Goal: Register for event/course

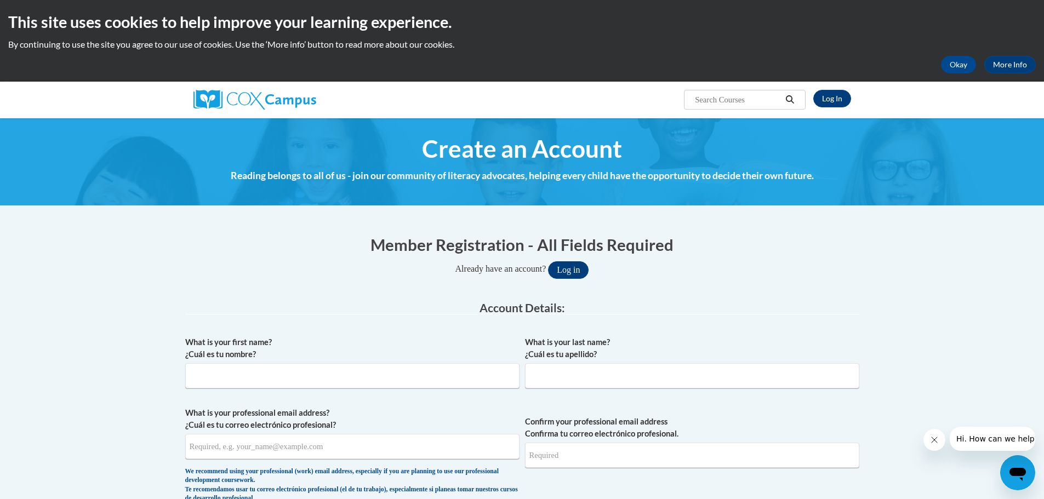
scroll to position [110, 0]
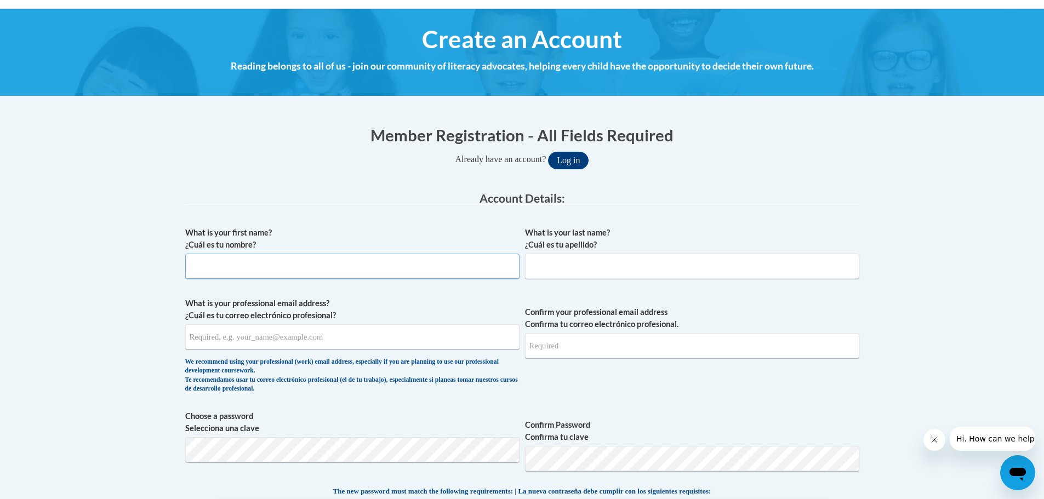
click at [352, 270] on input "What is your first name? ¿Cuál es tu nombre?" at bounding box center [352, 266] width 334 height 25
type input "TiKesha"
type input "Watkins"
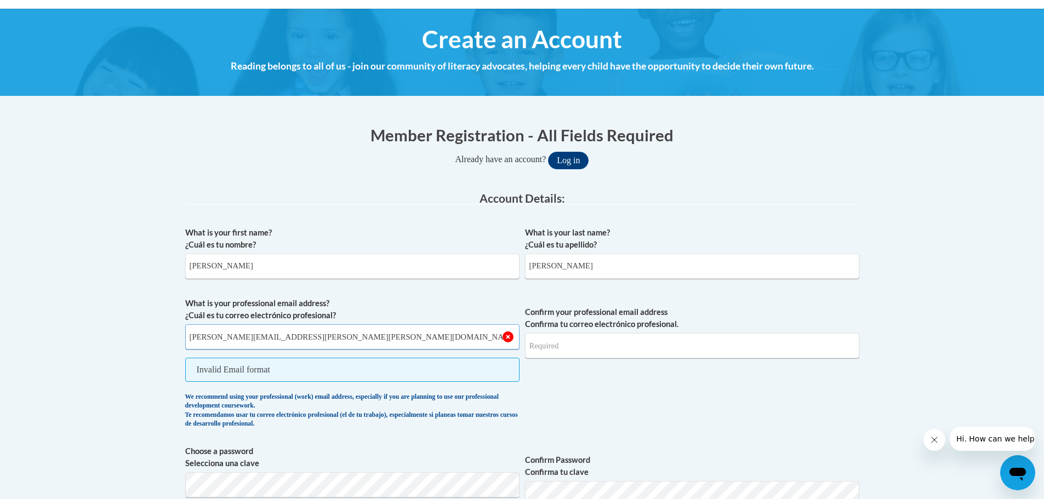
type input "tikesha.watkins@christian.kyschools.us"
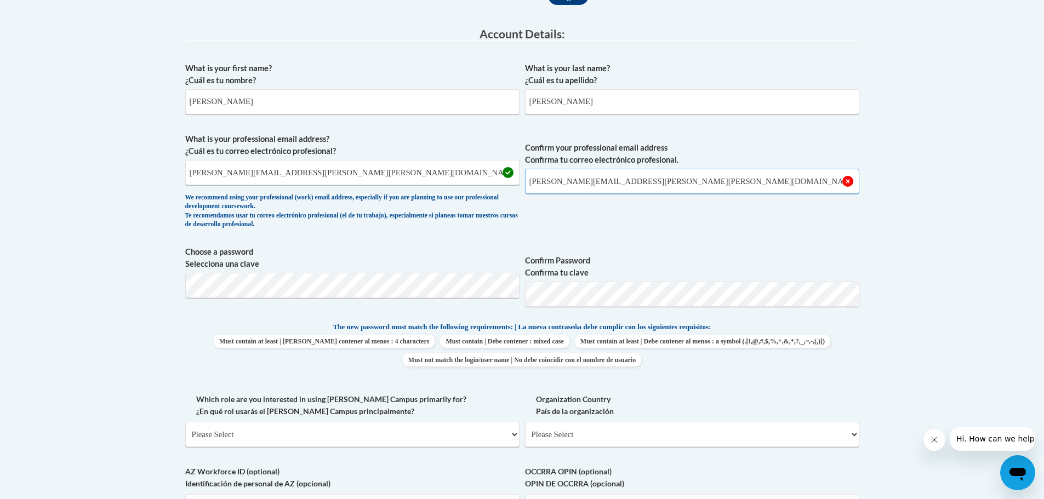
scroll to position [329, 0]
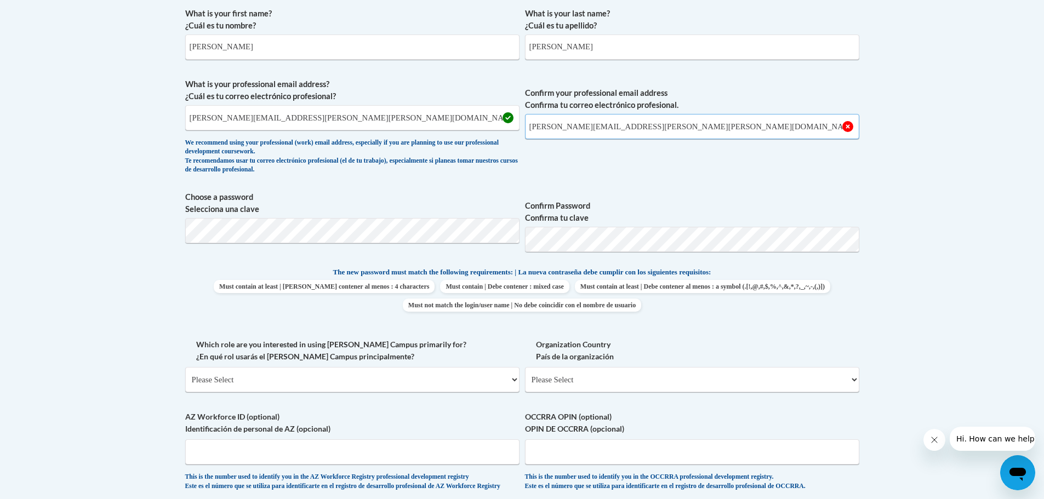
type input "tikesha.watkins@christian.kyschools.us"
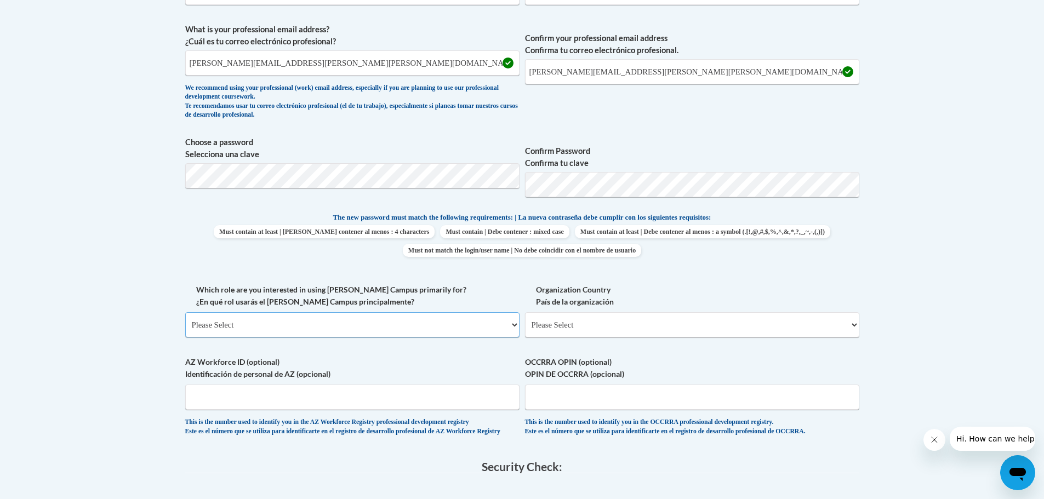
click at [508, 338] on select "Please Select College/University | Colegio/Universidad Community/Nonprofit Part…" at bounding box center [352, 324] width 334 height 25
select select "fbf2d438-af2f-41f8-98f1-81c410e29de3"
click at [185, 334] on select "Please Select College/University | Colegio/Universidad Community/Nonprofit Part…" at bounding box center [352, 324] width 334 height 25
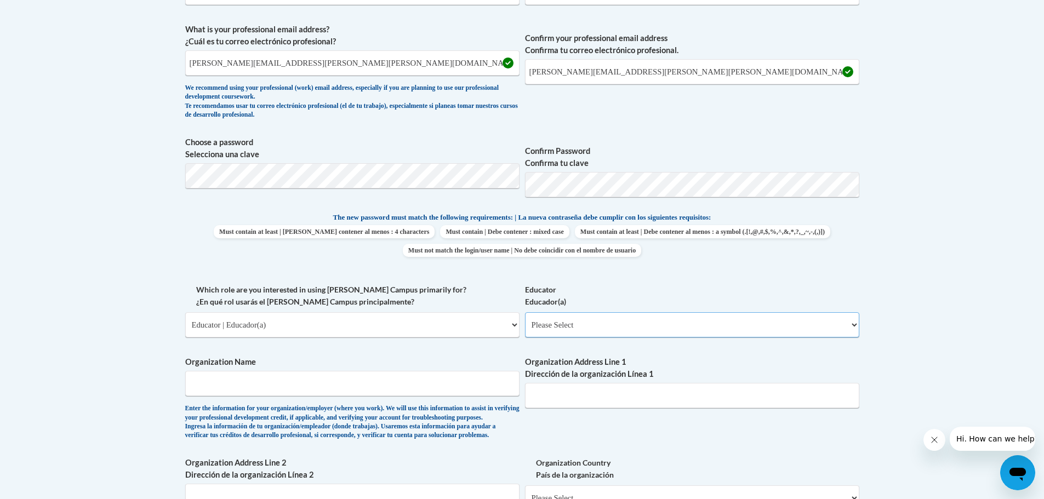
click at [562, 338] on select "Please Select Early Learning/Daycare Teacher/Family Home Care Provider | Maestr…" at bounding box center [692, 324] width 334 height 25
select select "67563ca1-16dc-4830-a7b3-94a34bed3689"
click at [525, 334] on select "Please Select Early Learning/Daycare Teacher/Family Home Care Provider | Maestr…" at bounding box center [692, 324] width 334 height 25
click at [322, 396] on input "Organization Name" at bounding box center [352, 383] width 334 height 25
type input "s"
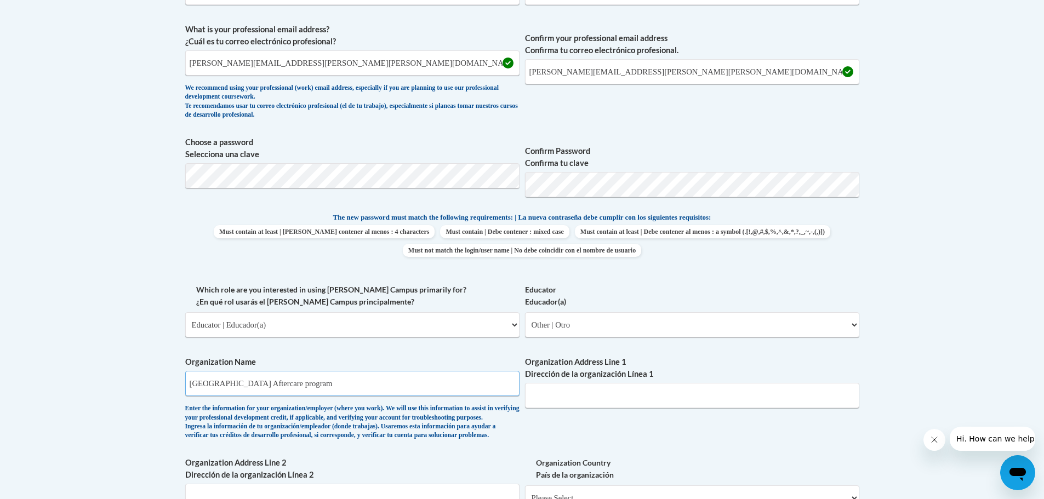
type input "Sinking Fork Elementary Aftercare program"
click at [628, 408] on input "Organization Address Line 1 Dirección de la organización Línea 1" at bounding box center [692, 395] width 334 height 25
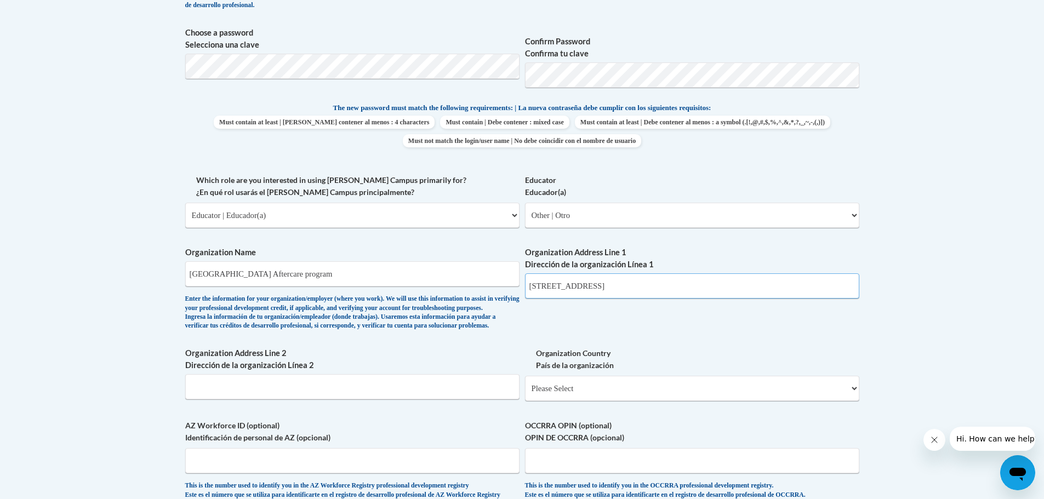
scroll to position [603, 0]
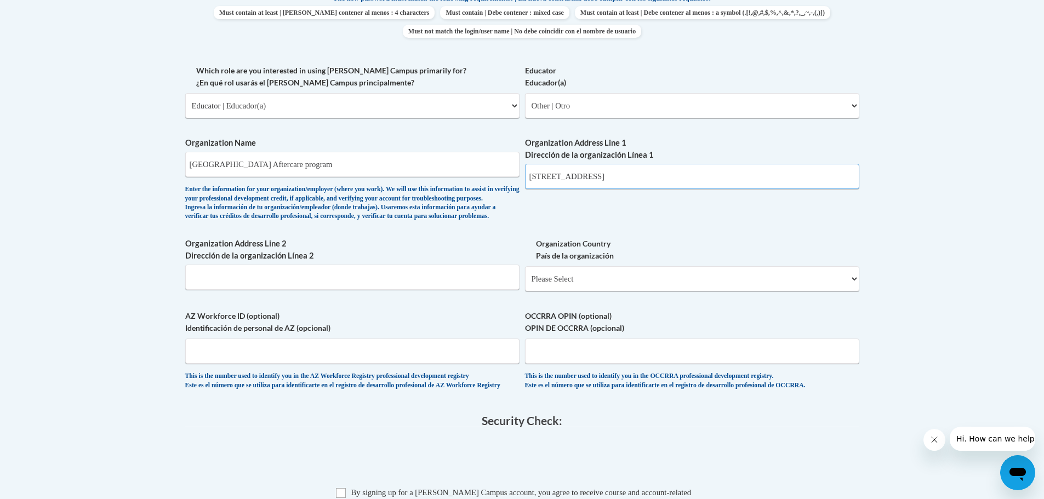
type input "5005 Princeton Rd"
click at [387, 290] on input "Organization Address Line 2 Dirección de la organización Línea 2" at bounding box center [352, 277] width 334 height 25
type input "Hopkinsville, Ky 42240"
click at [579, 300] on div "Organization Country País de la organización Please Select United States | Esta…" at bounding box center [692, 269] width 334 height 62
click at [580, 292] on select "Please Select United States | Estados Unidos Outside of the United States | Fue…" at bounding box center [692, 278] width 334 height 25
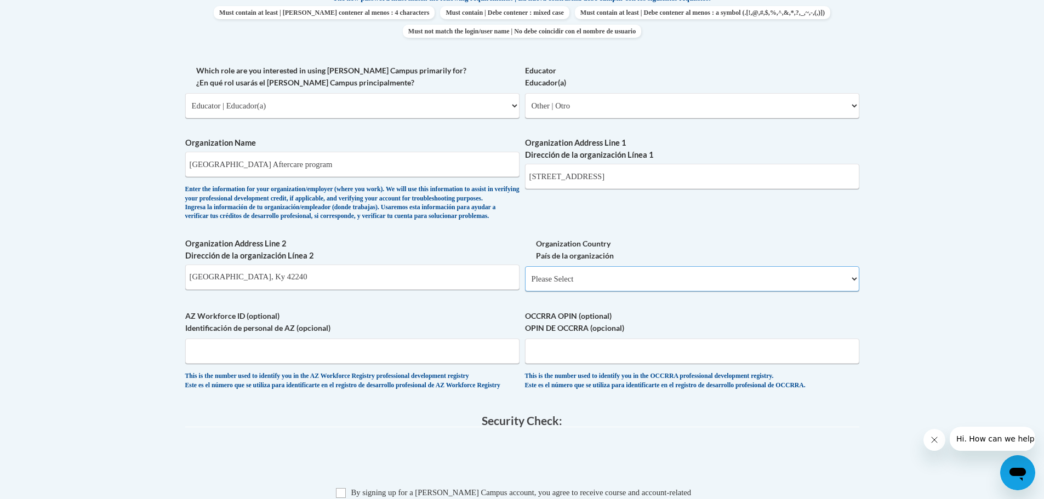
select select "ad49bcad-a171-4b2e-b99c-48b446064914"
click at [525, 292] on select "Please Select United States | Estados Unidos Outside of the United States | Fue…" at bounding box center [692, 278] width 334 height 25
select select
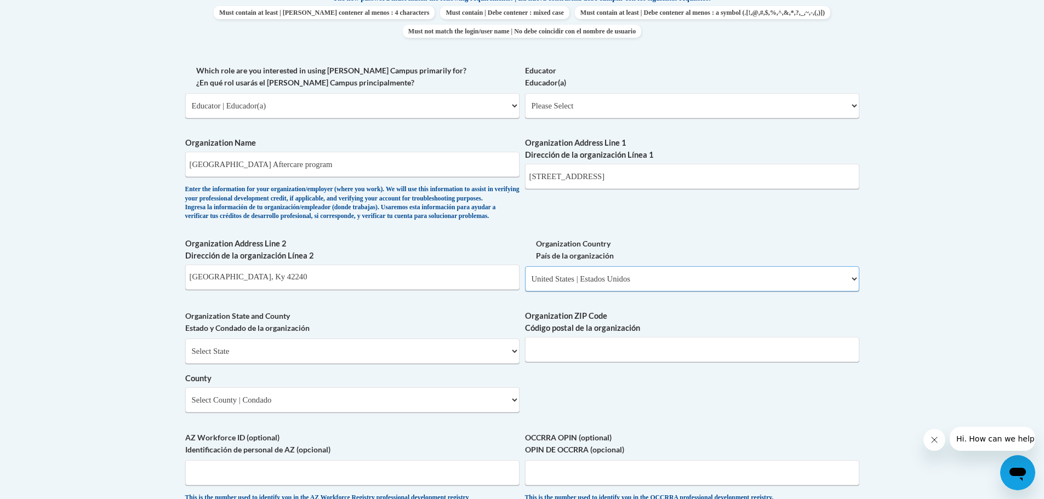
scroll to position [658, 0]
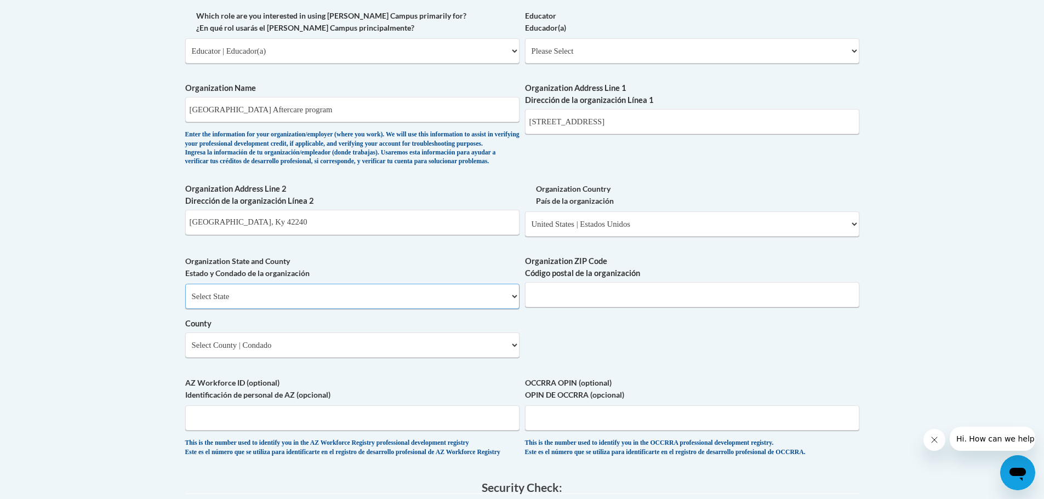
click at [509, 309] on select "Select State Alabama Alaska Arizona Arkansas California Colorado Connecticut De…" at bounding box center [352, 296] width 334 height 25
select select "Kentucky"
click at [185, 309] on select "Select State Alabama Alaska Arizona Arkansas California Colorado Connecticut De…" at bounding box center [352, 296] width 334 height 25
click at [599, 307] on input "Organization ZIP Code Código postal de la organización" at bounding box center [692, 294] width 334 height 25
type input "42240"
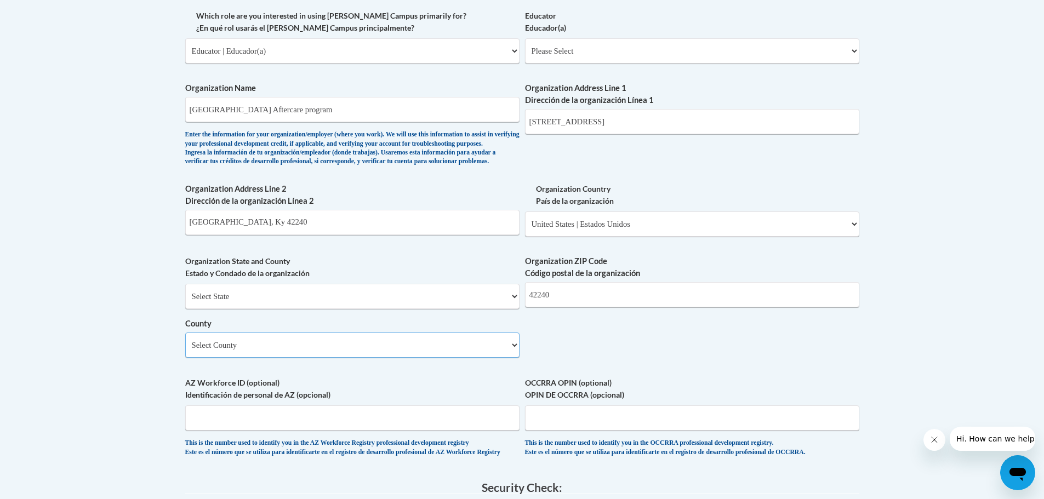
click at [395, 358] on select "Select County Adair Allen Anderson Ballard Barren Bath Bell Boone Bourbon Boyd …" at bounding box center [352, 345] width 334 height 25
select select "Christian"
click at [185, 358] on select "Select County Adair Allen Anderson Ballard Barren Bath Bell Boone Bourbon Boyd …" at bounding box center [352, 345] width 334 height 25
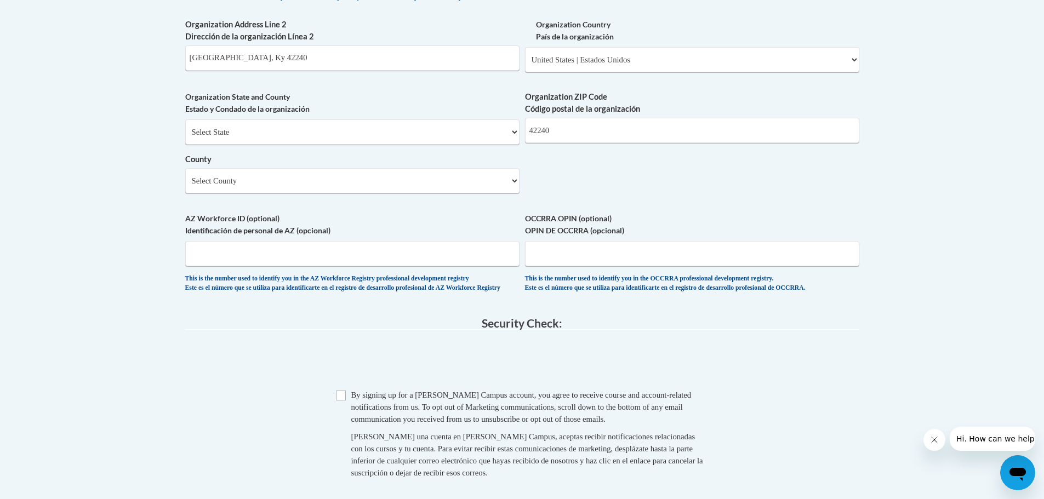
scroll to position [932, 0]
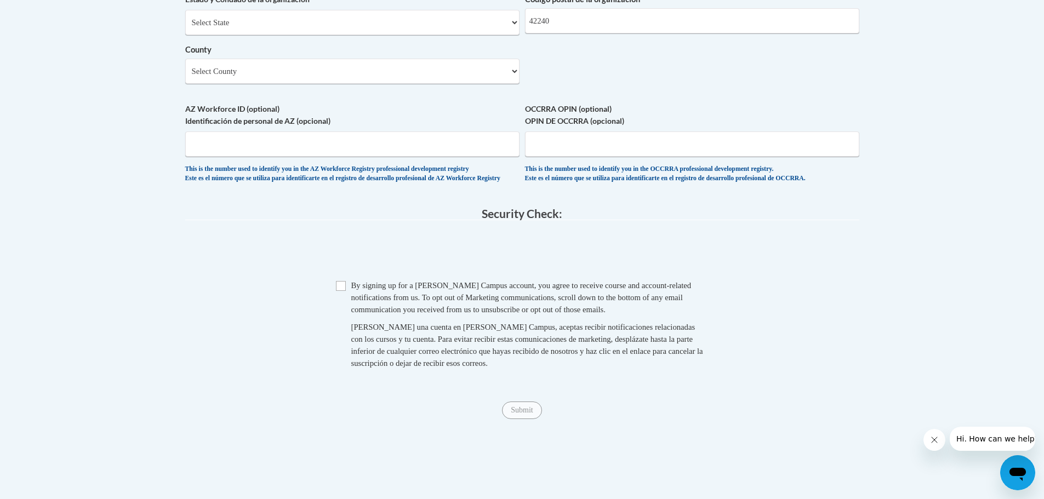
click at [346, 349] on span "Checkbox By signing up for a Cox Campus account, you agree to receive course an…" at bounding box center [522, 330] width 373 height 101
click at [341, 291] on input "Checkbox" at bounding box center [341, 286] width 10 height 10
checkbox input "true"
click at [520, 419] on input "Submit" at bounding box center [521, 411] width 39 height 18
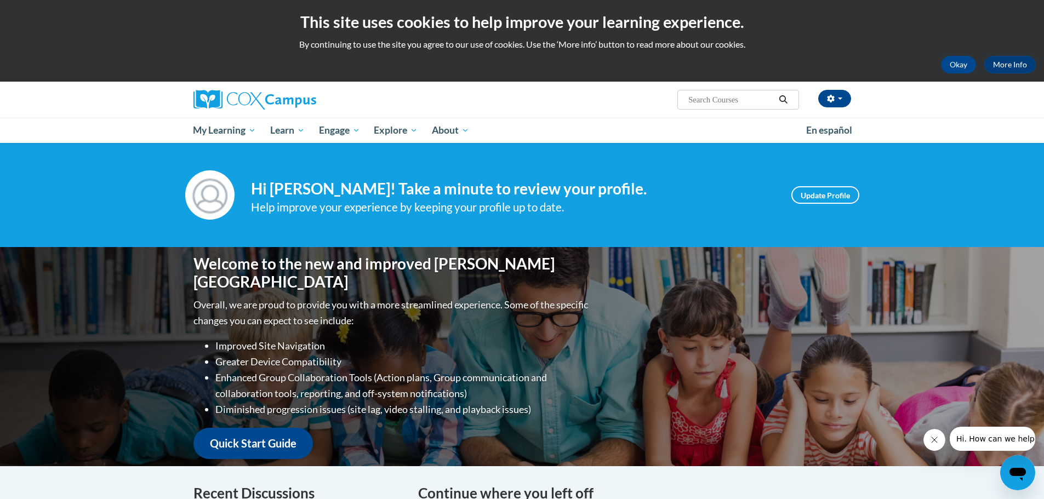
scroll to position [55, 0]
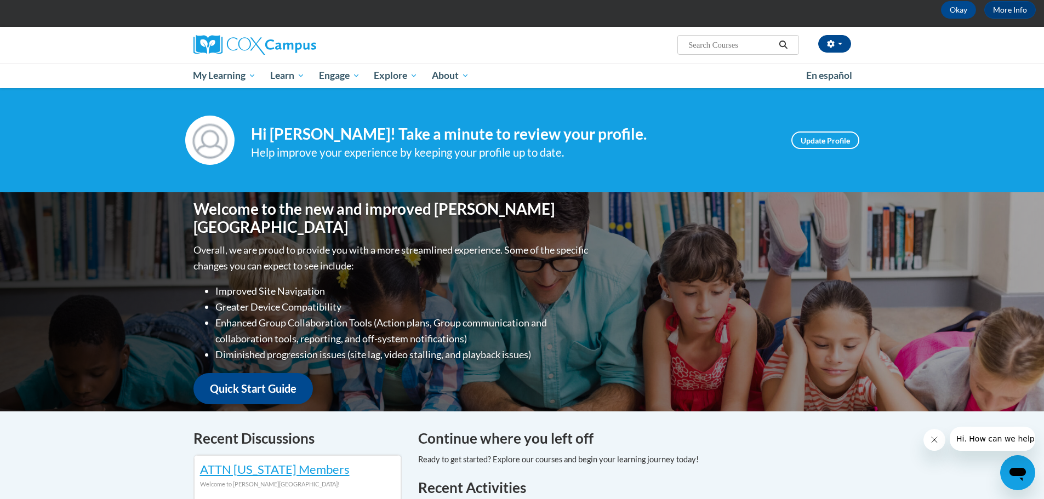
click at [732, 48] on input "Search..." at bounding box center [731, 44] width 88 height 13
type input "trauma informed practices"
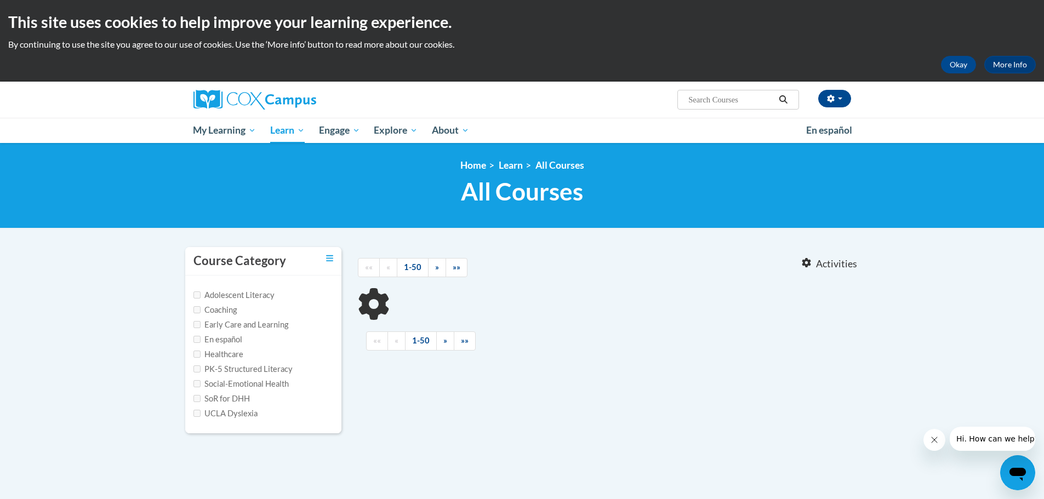
type input "trauma informed practices"
click at [246, 327] on label "Early Care and Learning" at bounding box center [240, 325] width 95 height 12
click at [201, 327] on input "Early Care and Learning" at bounding box center [196, 324] width 7 height 7
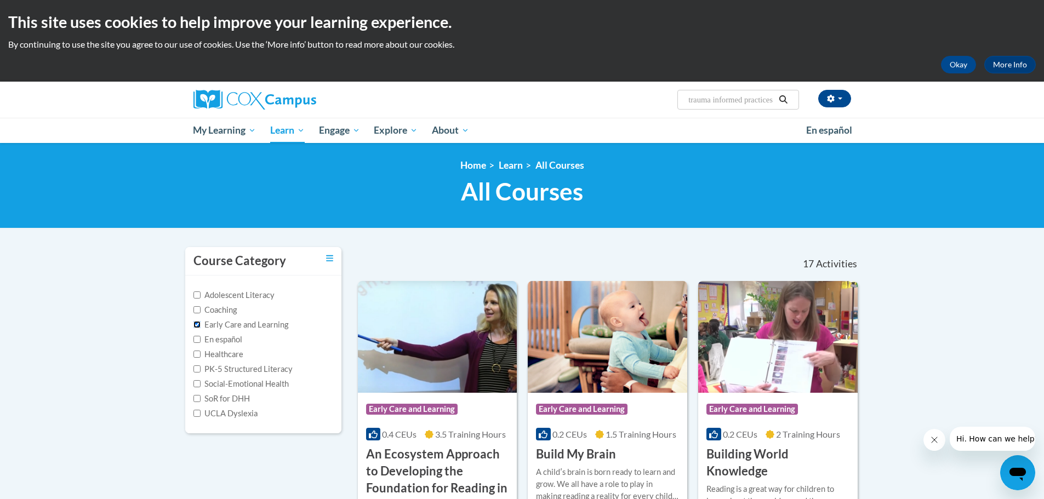
click at [194, 323] on input "Early Care and Learning" at bounding box center [196, 324] width 7 height 7
checkbox input "false"
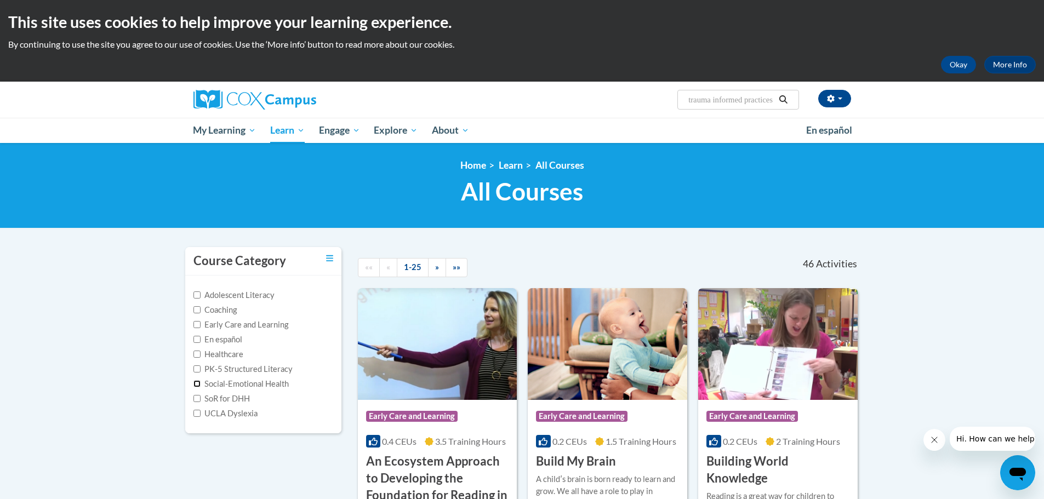
click at [196, 385] on input "Social-Emotional Health" at bounding box center [196, 383] width 7 height 7
checkbox input "true"
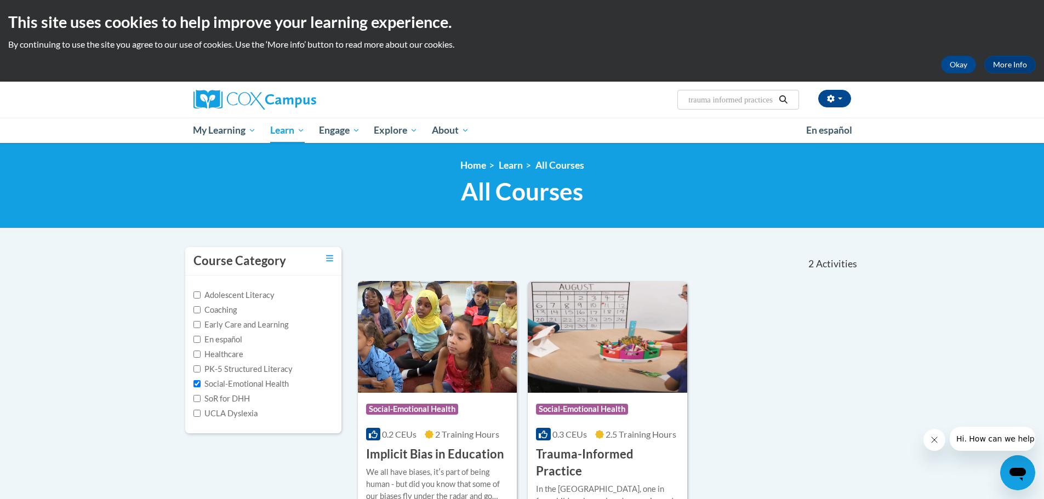
scroll to position [110, 0]
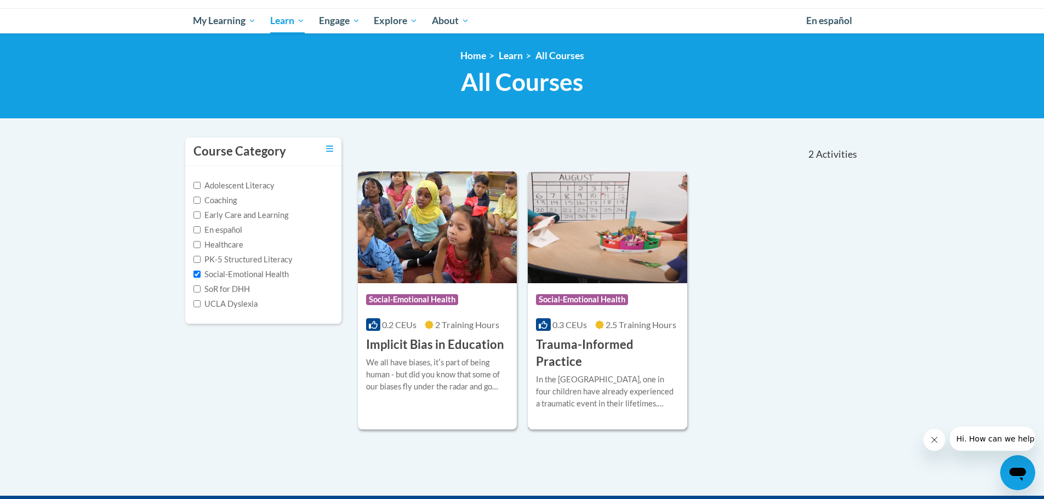
click at [569, 345] on h3 "Trauma-Informed Practice" at bounding box center [607, 354] width 143 height 34
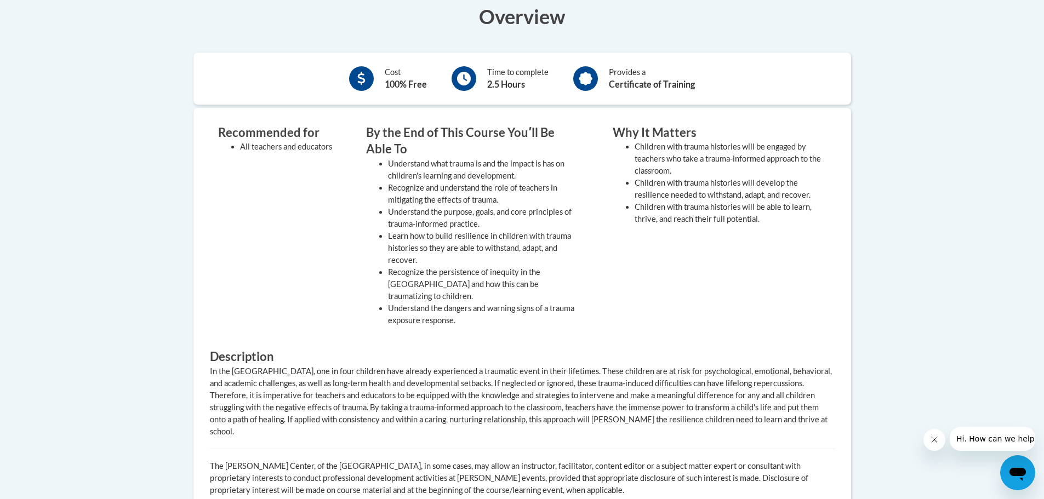
scroll to position [219, 0]
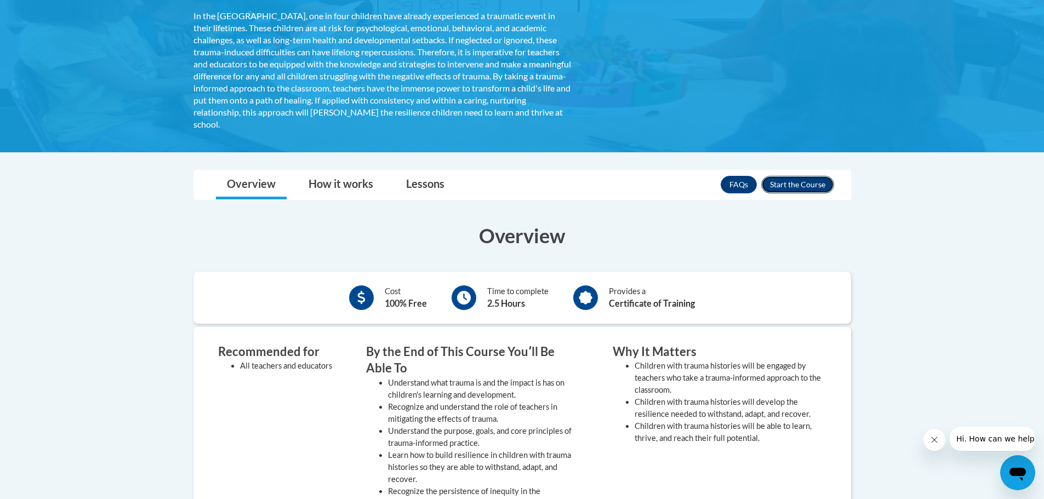
click at [786, 186] on button "Enroll" at bounding box center [797, 185] width 73 height 18
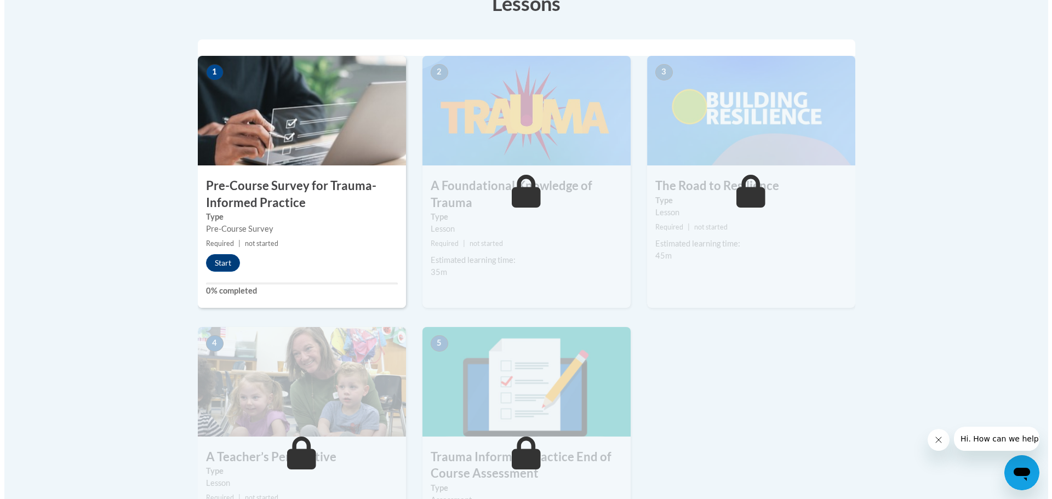
scroll to position [219, 0]
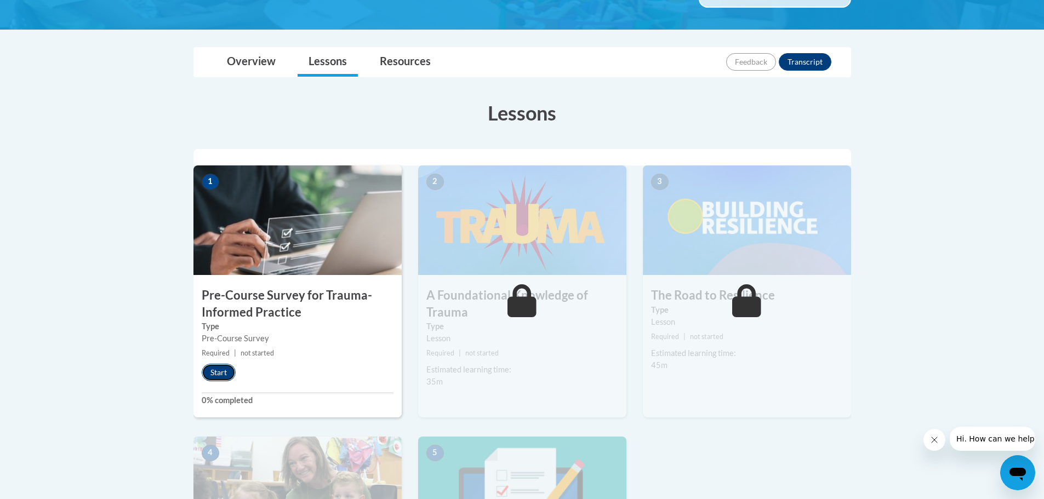
click at [222, 373] on button "Start" at bounding box center [219, 373] width 34 height 18
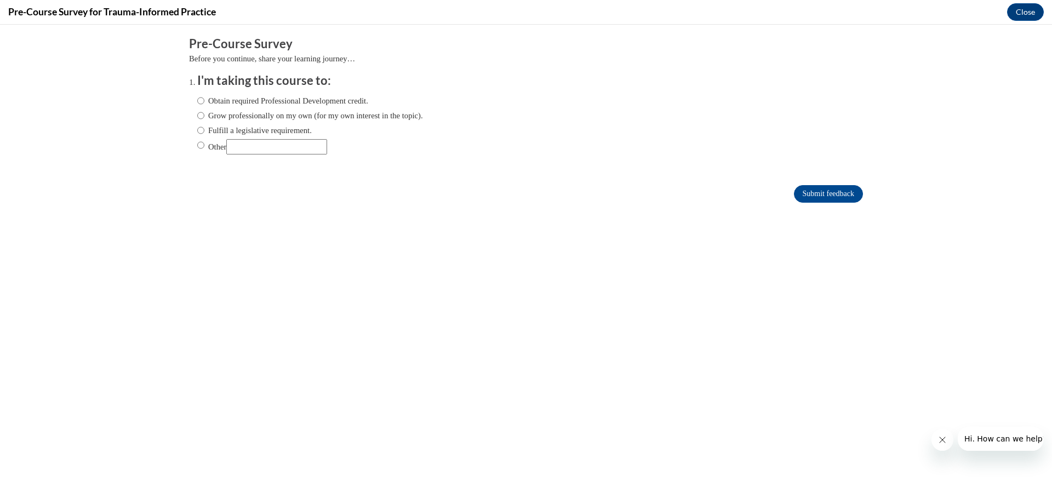
scroll to position [0, 0]
click at [197, 101] on input "Obtain required Professional Development credit." at bounding box center [200, 101] width 7 height 12
radio input "true"
click at [808, 185] on input "Submit feedback" at bounding box center [828, 194] width 69 height 18
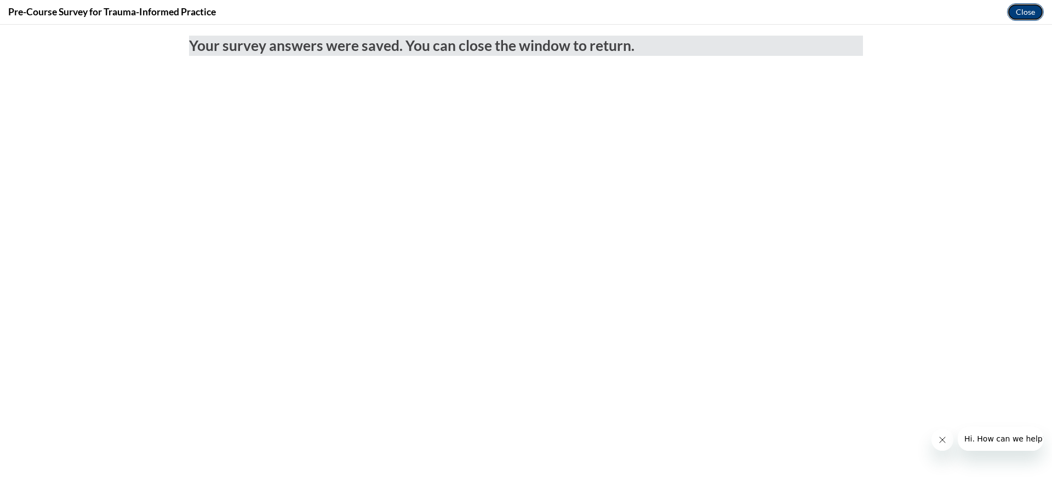
click at [1017, 15] on button "Close" at bounding box center [1025, 12] width 37 height 18
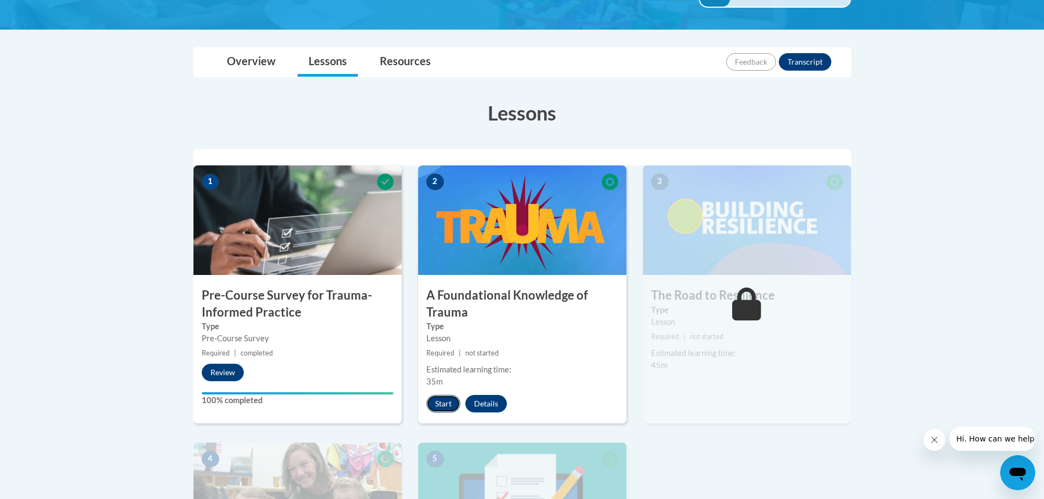
click at [442, 406] on button "Start" at bounding box center [443, 404] width 34 height 18
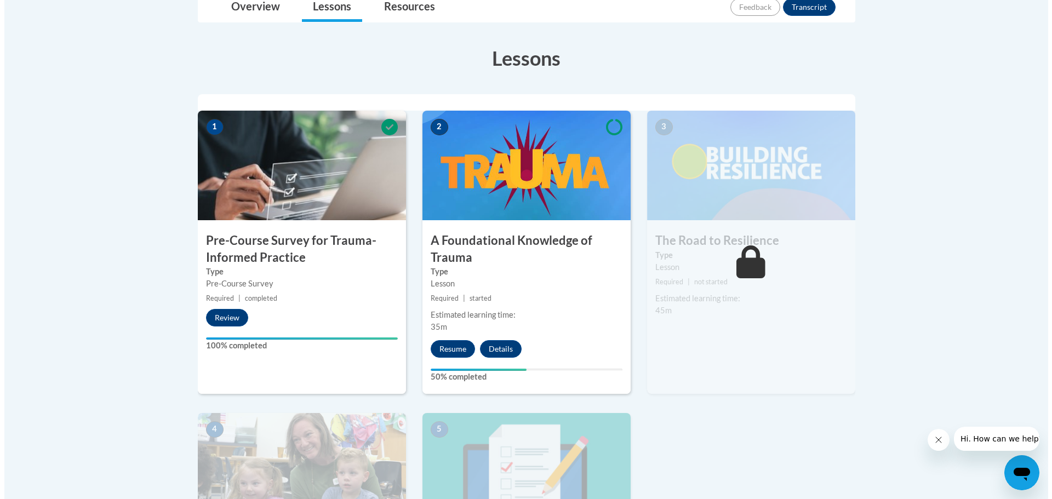
scroll to position [384, 0]
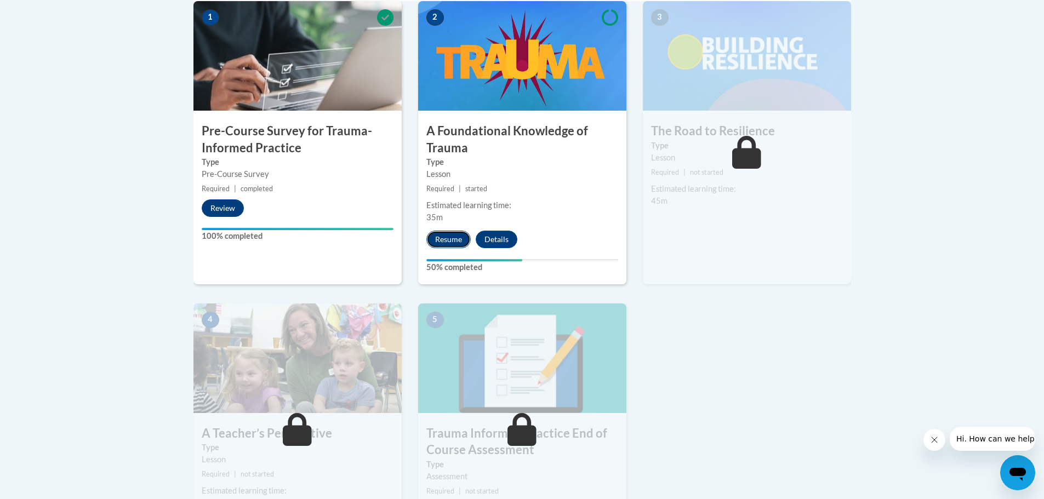
click at [437, 240] on button "Resume" at bounding box center [448, 240] width 44 height 18
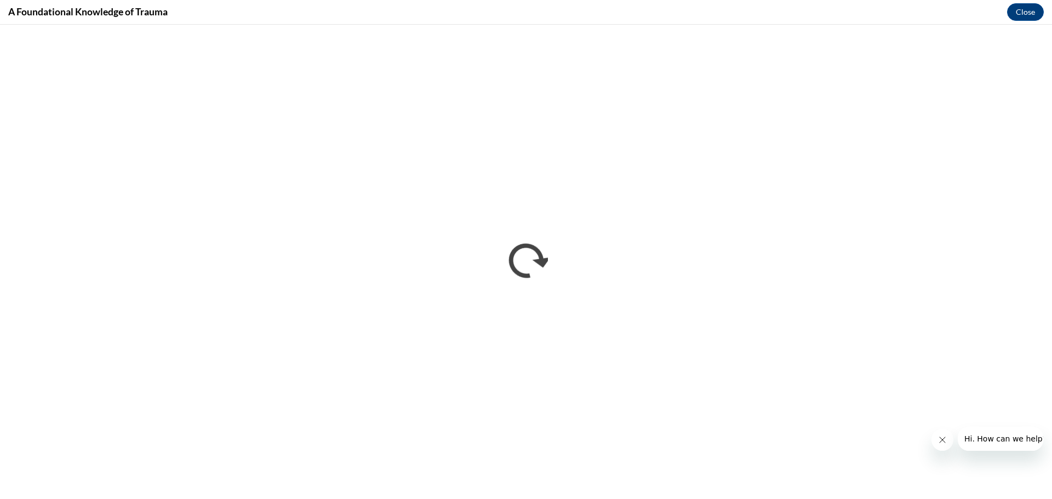
scroll to position [0, 0]
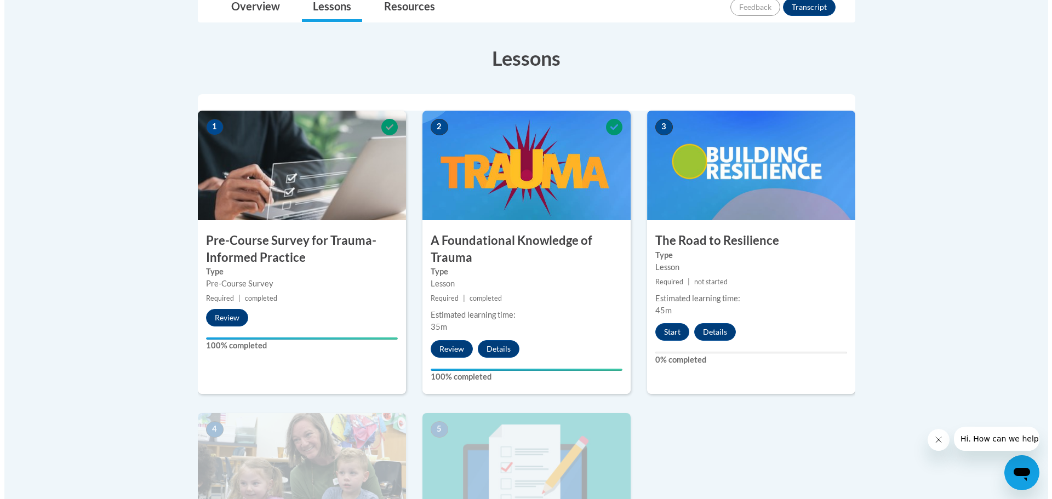
scroll to position [219, 0]
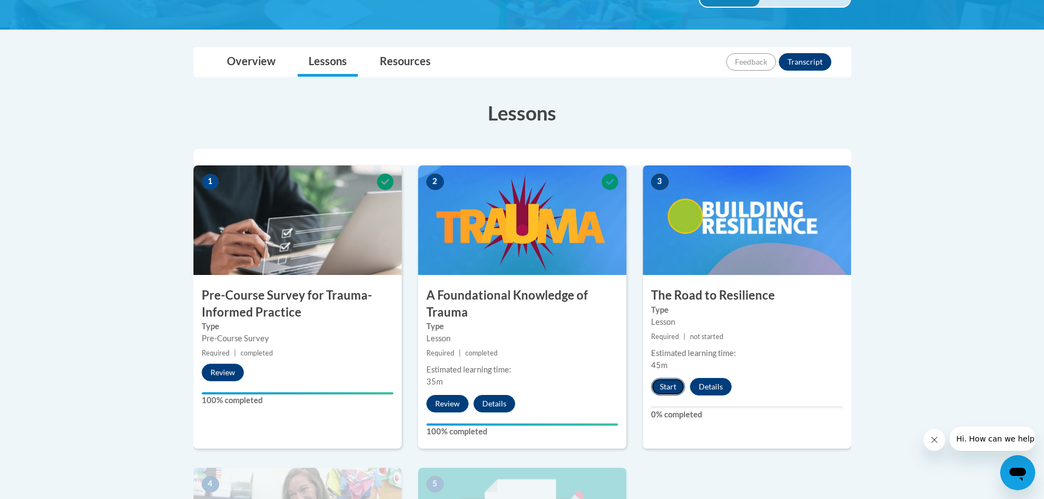
click at [660, 386] on button "Start" at bounding box center [668, 387] width 34 height 18
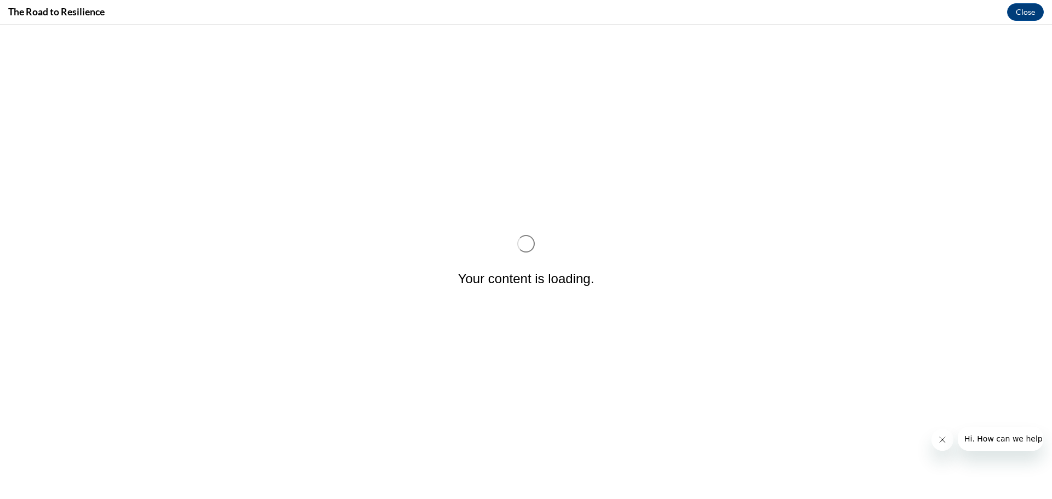
scroll to position [0, 0]
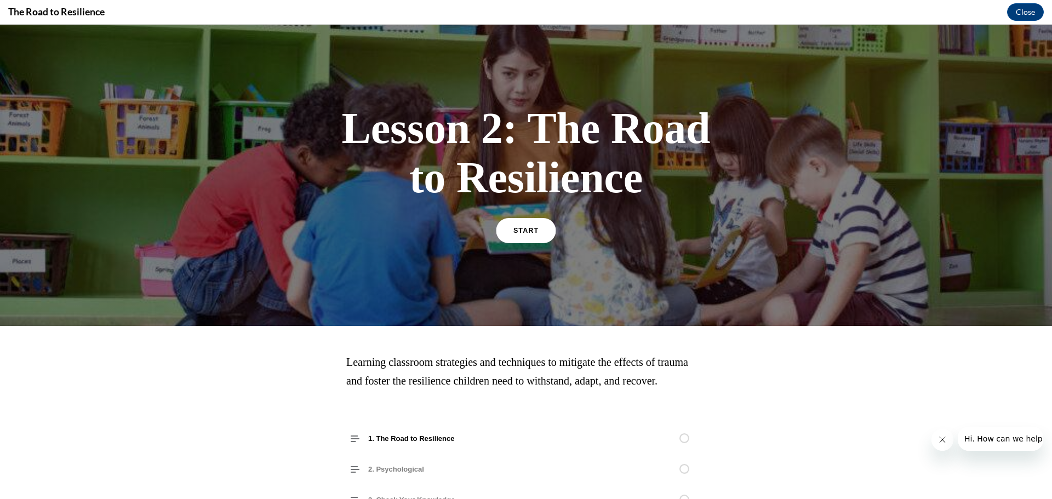
click at [526, 230] on span "START" at bounding box center [526, 231] width 25 height 8
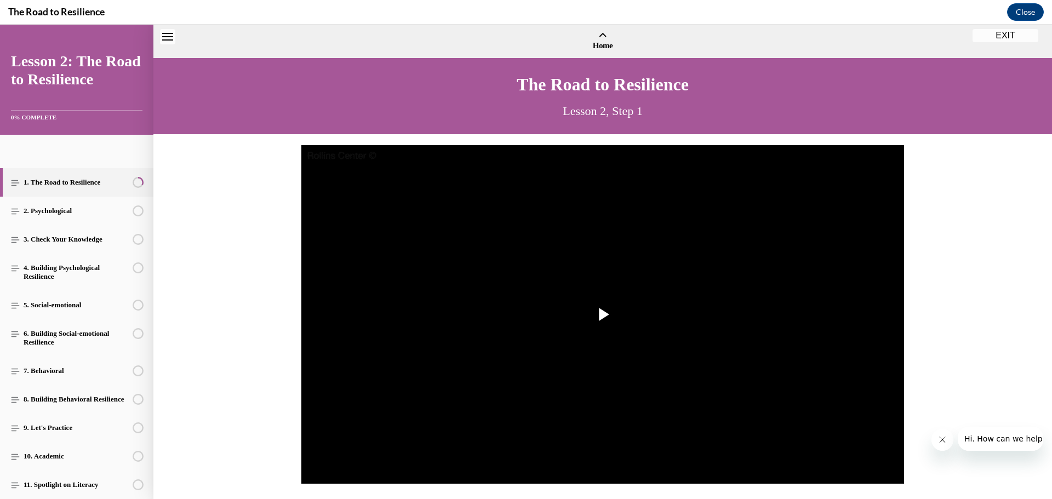
scroll to position [33, 0]
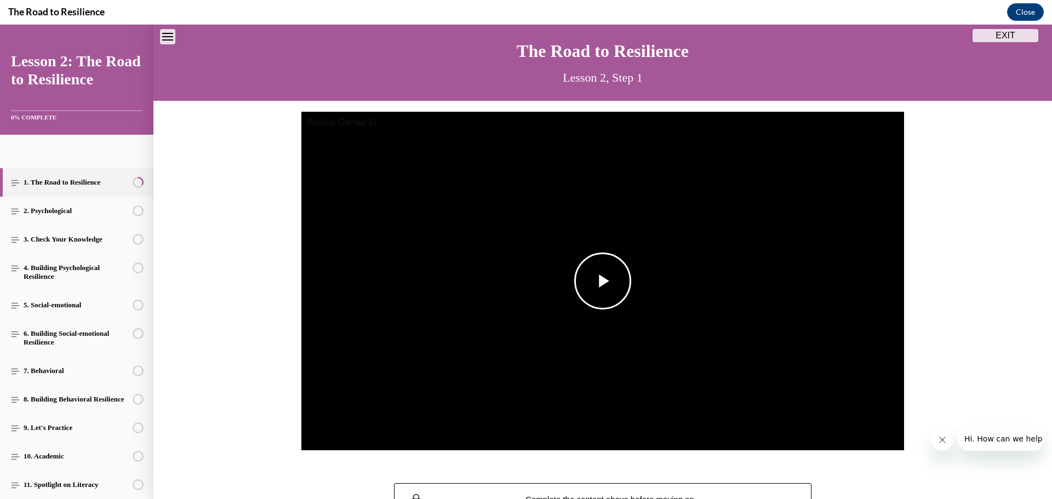
click at [603, 281] on span "Video player" at bounding box center [603, 281] width 0 height 0
click at [307, 430] on span "Video player" at bounding box center [312, 430] width 22 height 0
click at [603, 281] on span "Video player" at bounding box center [603, 281] width 0 height 0
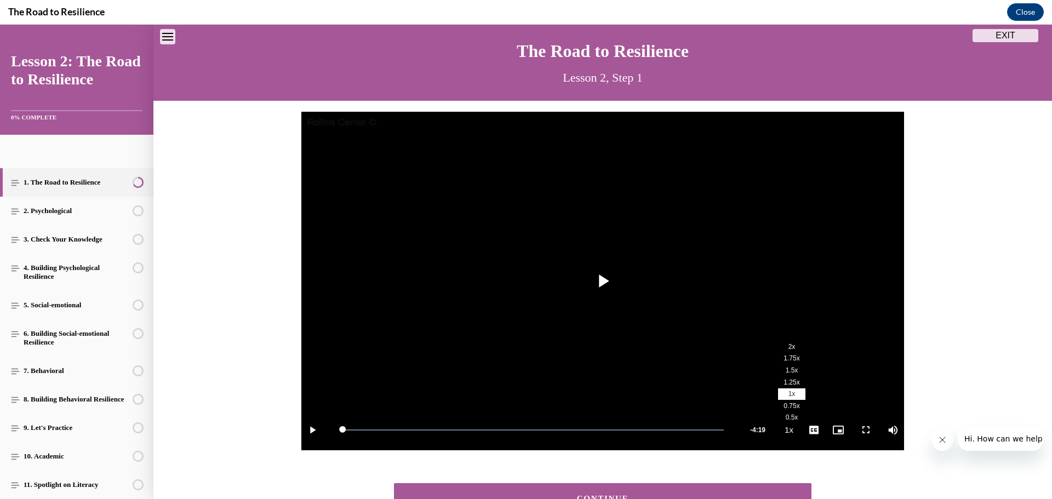
scroll to position [112, 0]
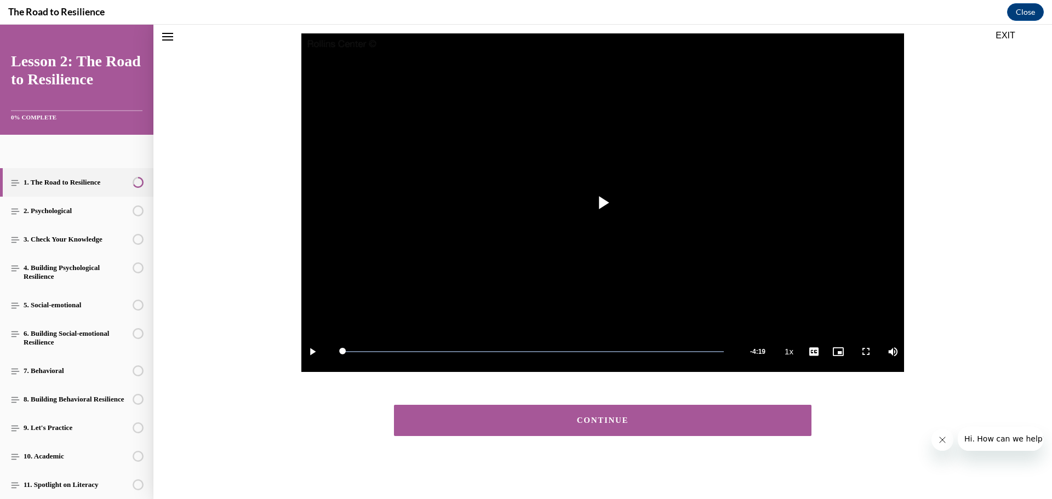
click at [663, 417] on div "CONTINUE" at bounding box center [603, 421] width 384 height 8
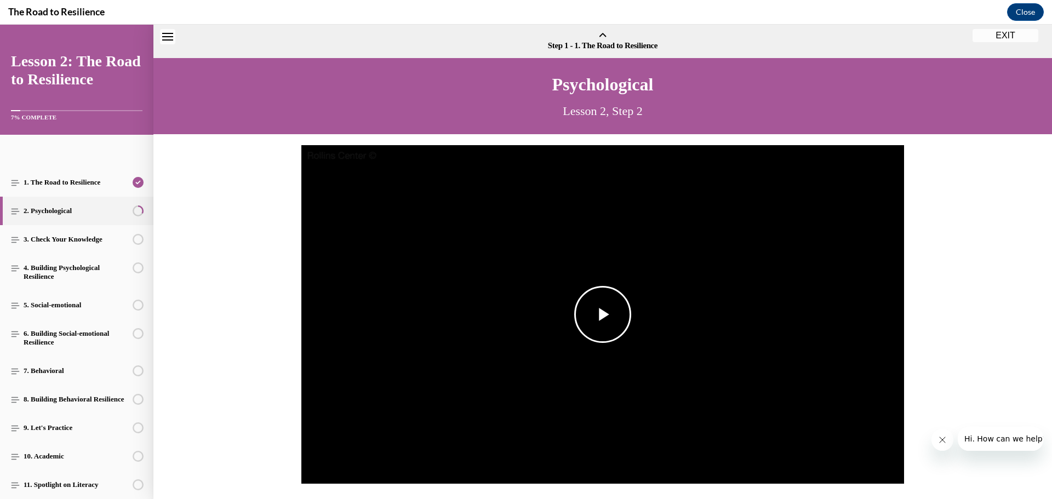
scroll to position [34, 0]
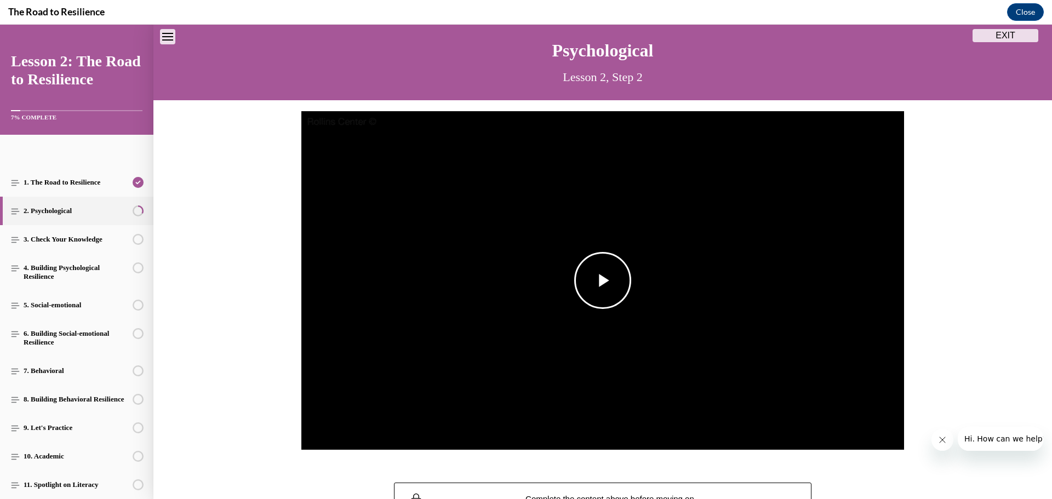
click at [603, 281] on span "Video player" at bounding box center [603, 281] width 0 height 0
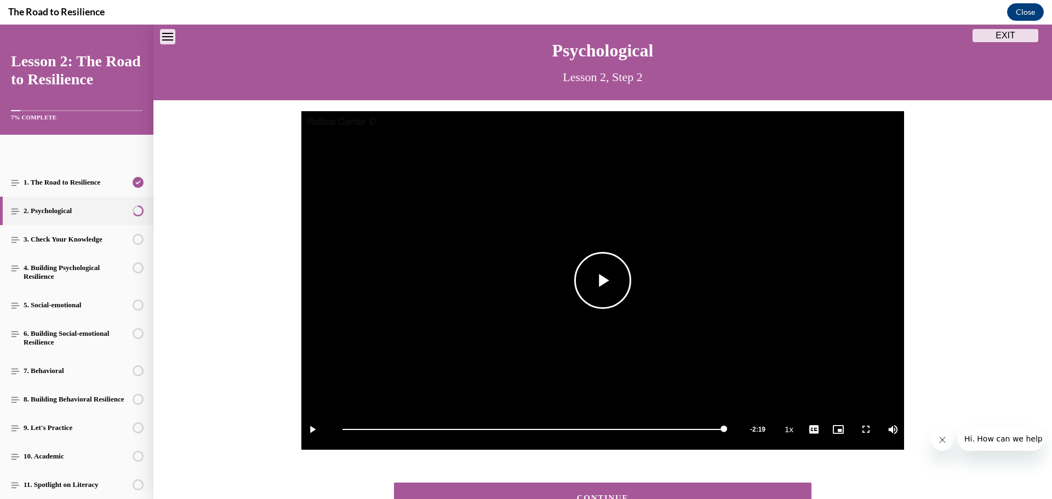
click at [603, 281] on span "Video player" at bounding box center [603, 281] width 0 height 0
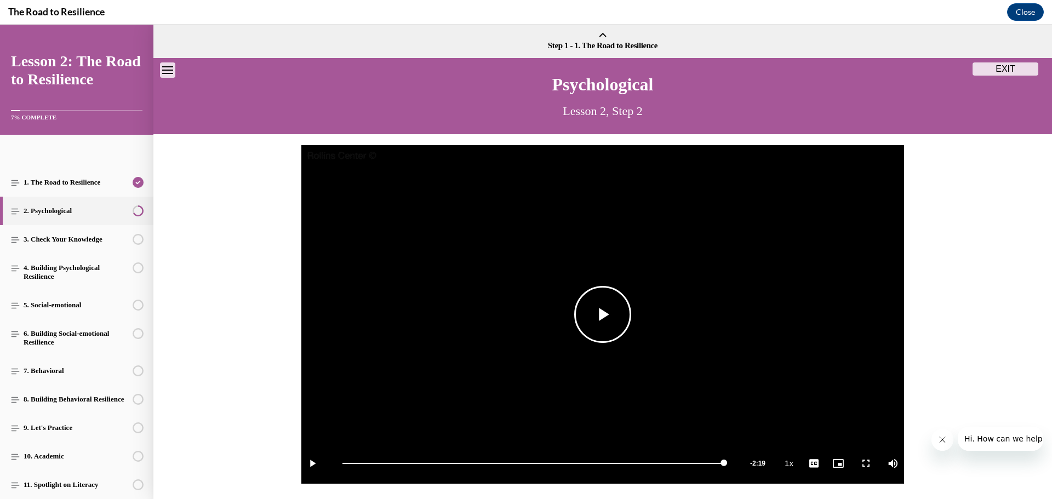
scroll to position [112, 0]
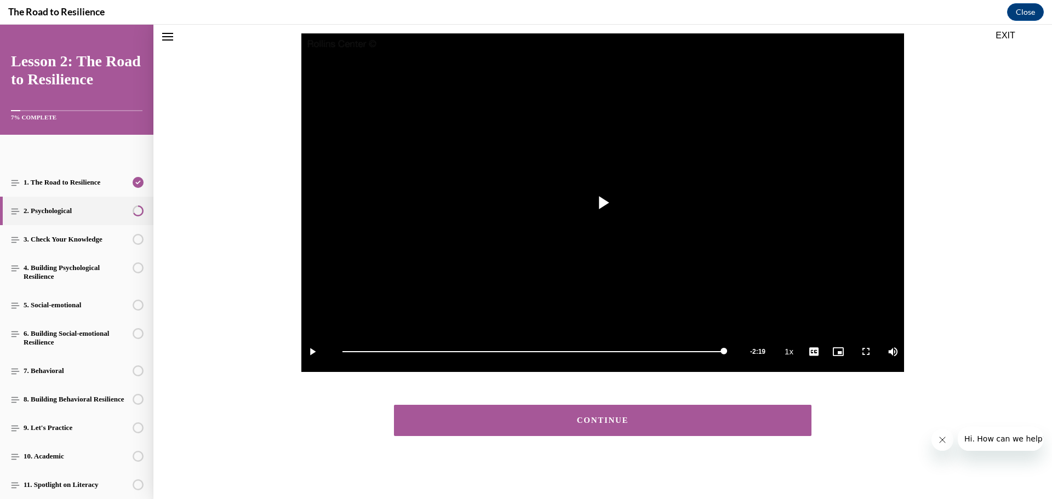
click at [620, 424] on div "CONTINUE" at bounding box center [603, 421] width 384 height 8
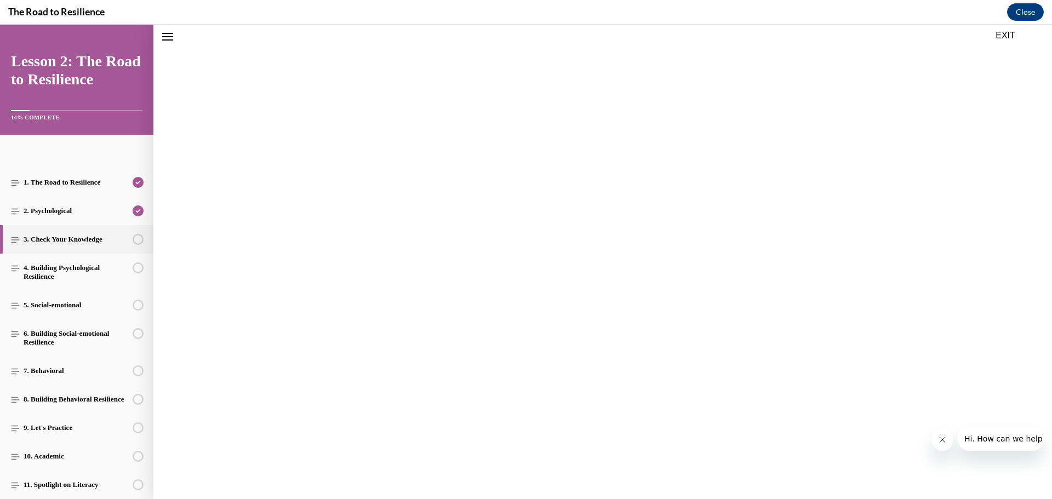
scroll to position [34, 0]
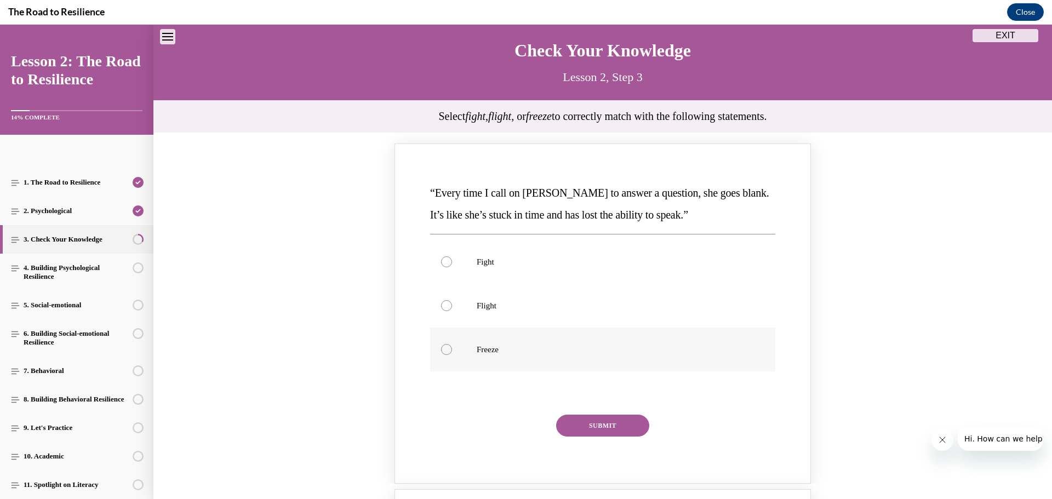
click at [470, 350] on label "Freeze" at bounding box center [602, 350] width 345 height 44
click at [452, 350] on input "Freeze" at bounding box center [446, 349] width 11 height 11
radio input "true"
click at [603, 428] on button "SUBMIT" at bounding box center [602, 426] width 93 height 22
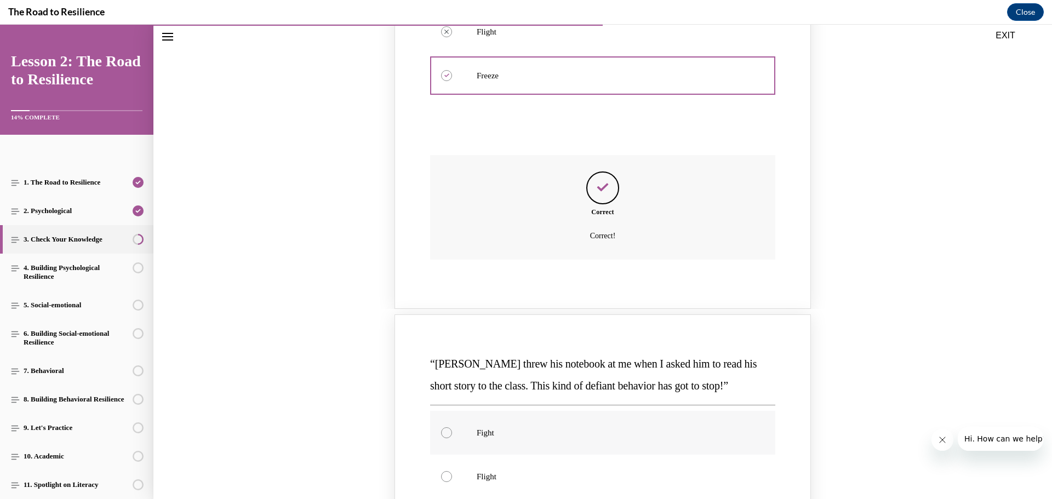
scroll to position [418, 0]
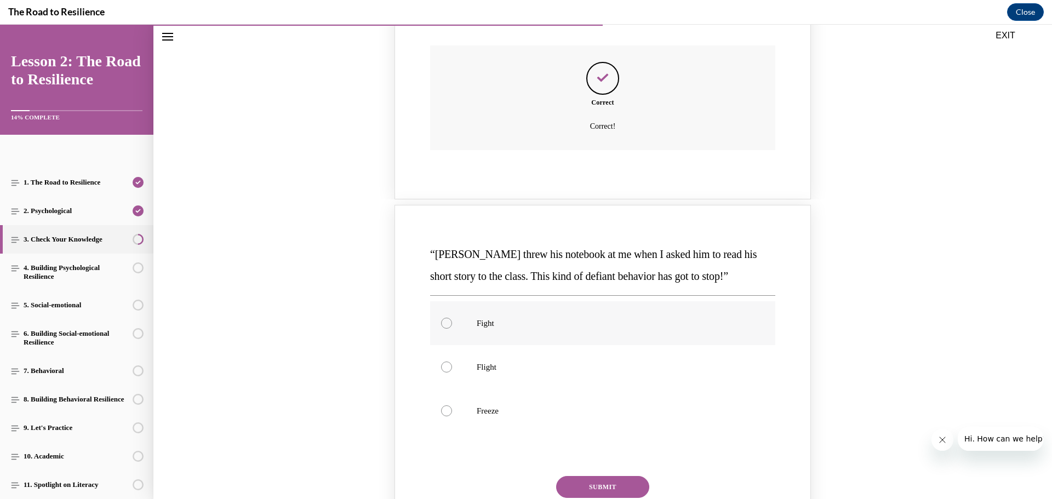
click at [549, 325] on p "Fight" at bounding box center [612, 323] width 271 height 11
click at [452, 325] on input "Fight" at bounding box center [446, 323] width 11 height 11
radio input "true"
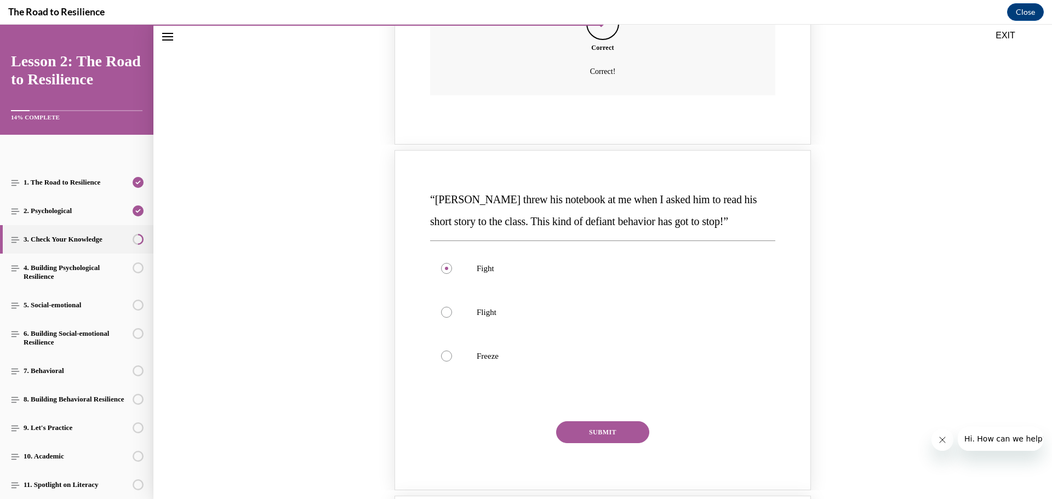
scroll to position [527, 0]
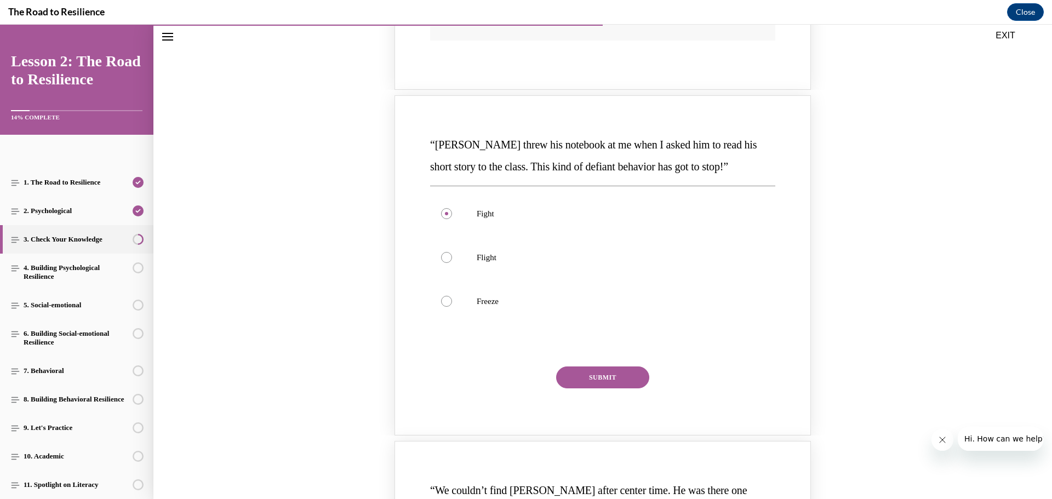
click at [585, 377] on button "SUBMIT" at bounding box center [602, 378] width 93 height 22
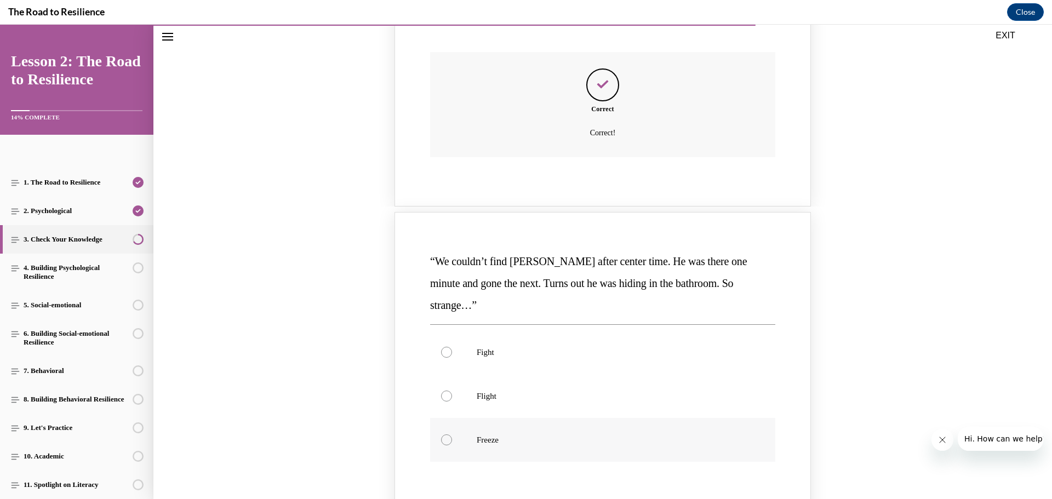
scroll to position [911, 0]
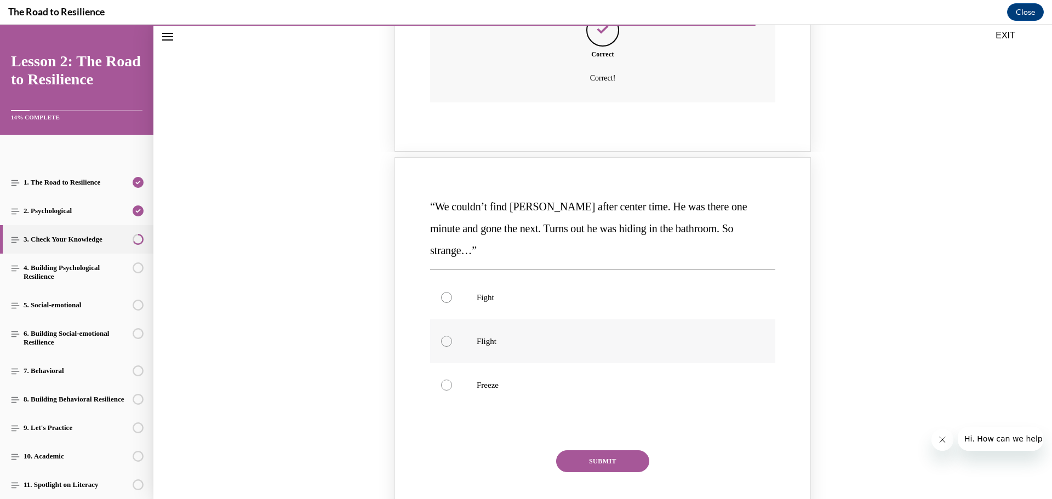
click at [527, 336] on p "Flight" at bounding box center [612, 341] width 271 height 11
click at [452, 336] on input "Flight" at bounding box center [446, 341] width 11 height 11
radio input "true"
click at [608, 451] on button "SUBMIT" at bounding box center [602, 462] width 93 height 22
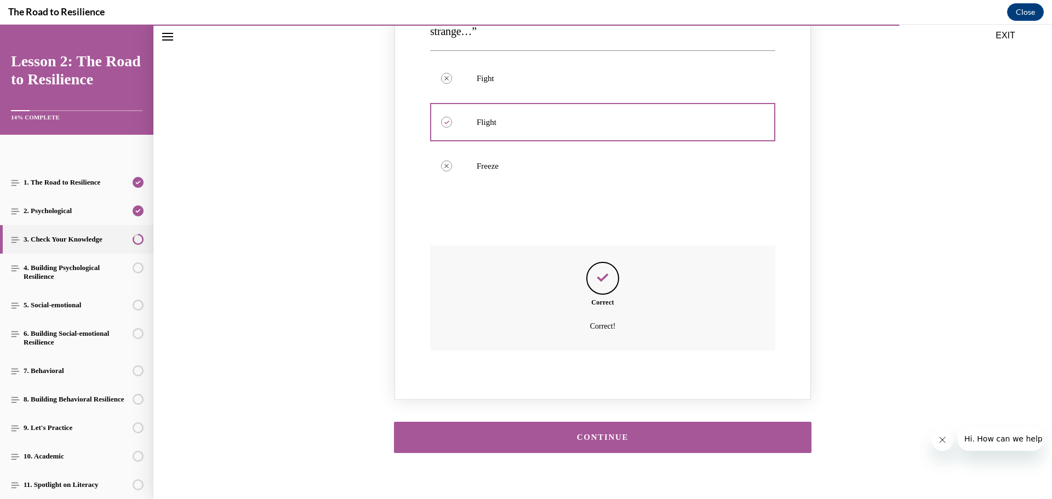
click at [622, 434] on div "CONTINUE" at bounding box center [603, 438] width 384 height 8
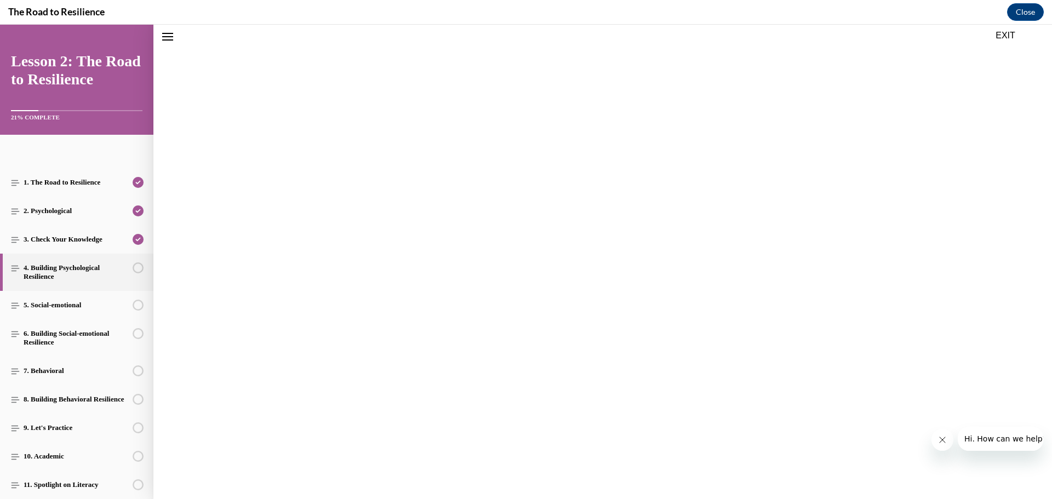
scroll to position [34, 0]
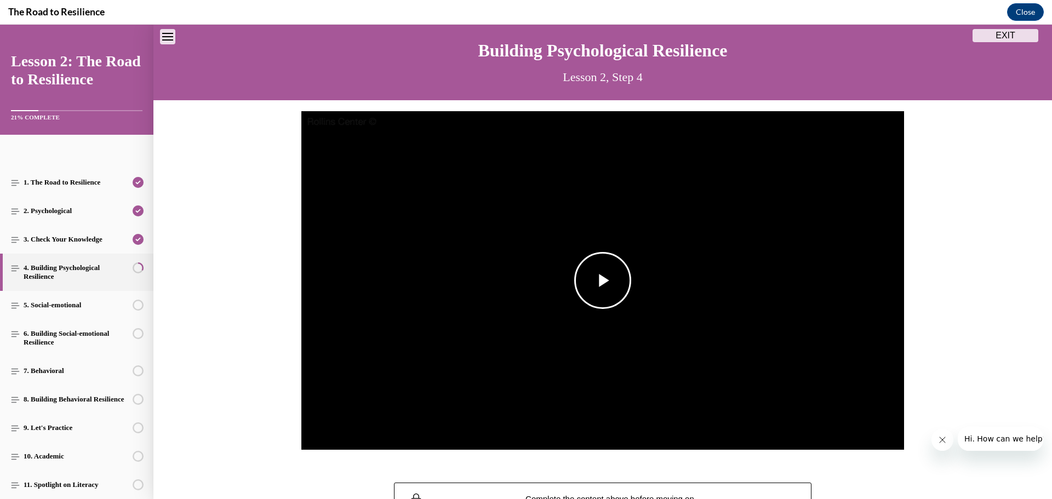
click at [603, 281] on span "Video player" at bounding box center [603, 281] width 0 height 0
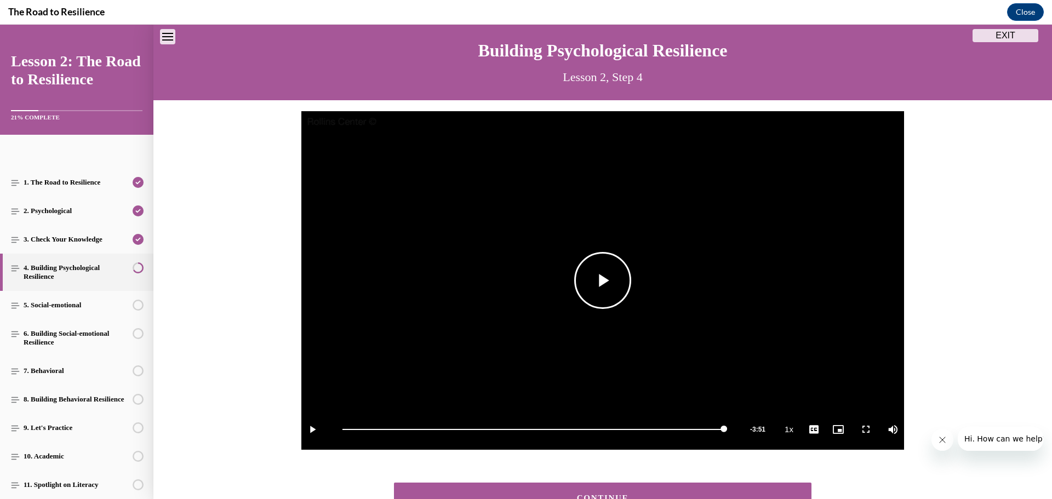
scroll to position [112, 0]
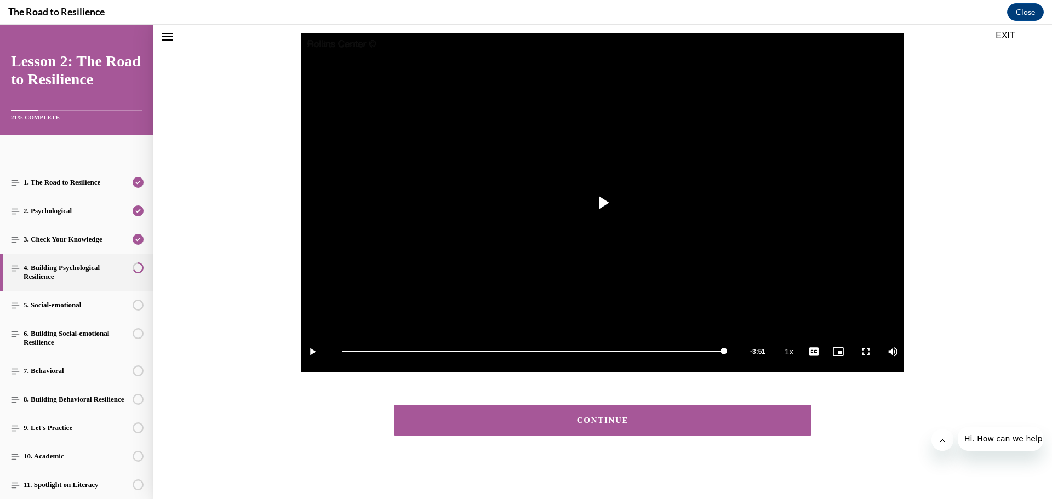
click at [573, 431] on button "CONTINUE" at bounding box center [603, 420] width 418 height 31
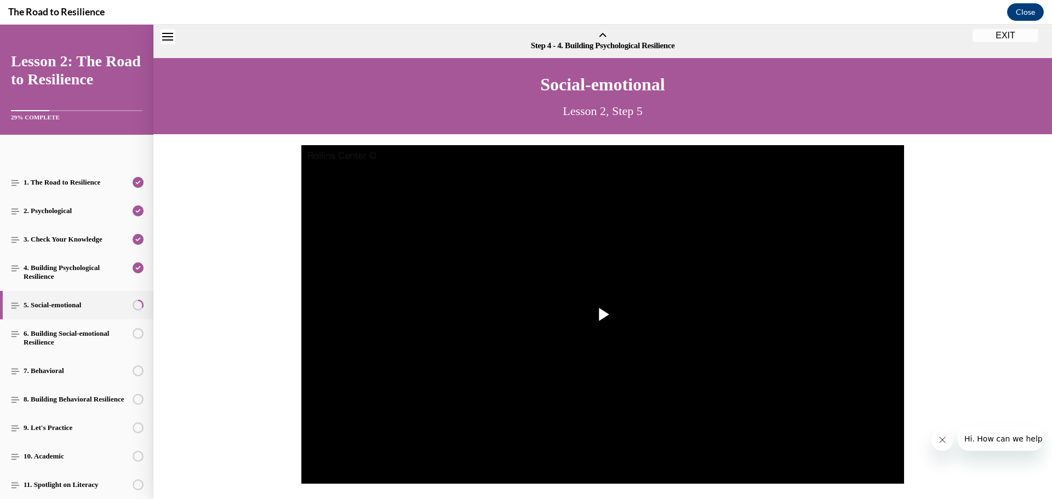
scroll to position [34, 0]
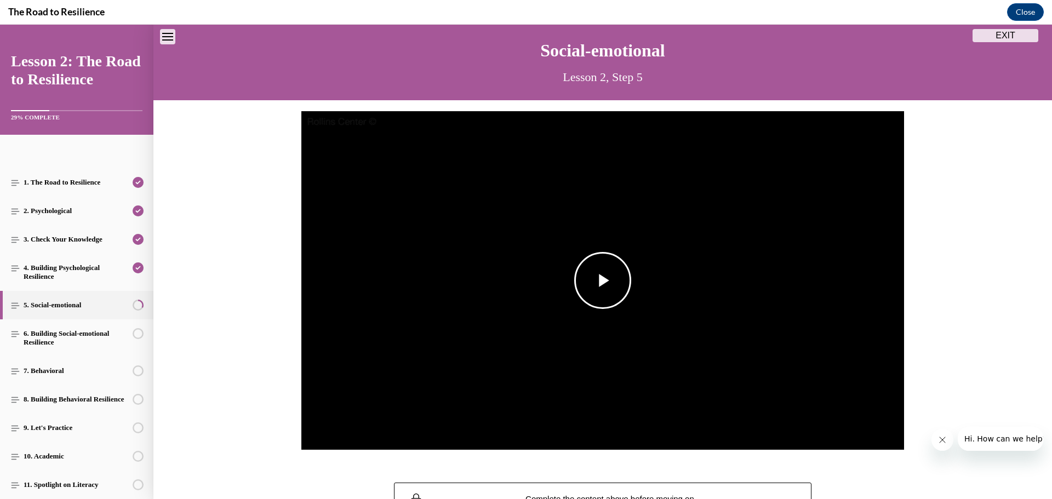
click at [603, 281] on span "Video player" at bounding box center [603, 281] width 0 height 0
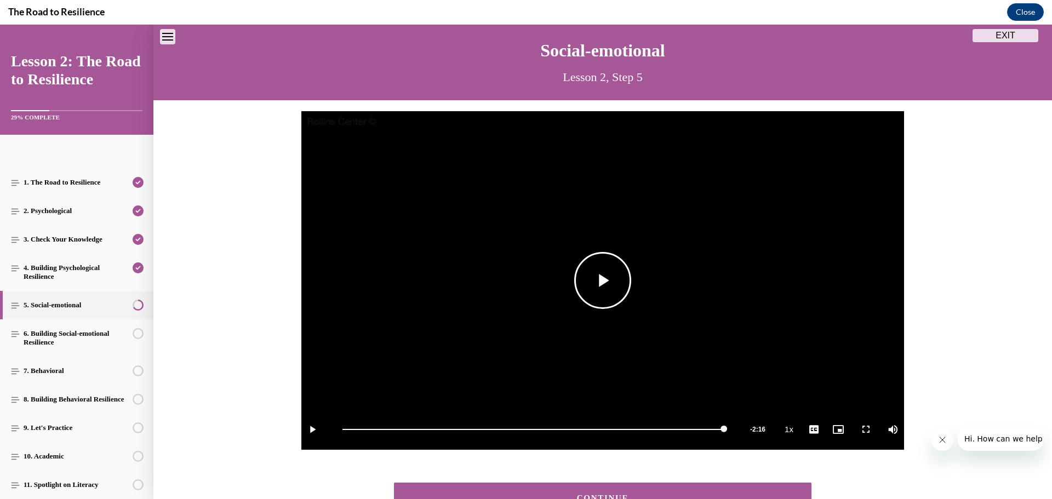
scroll to position [112, 0]
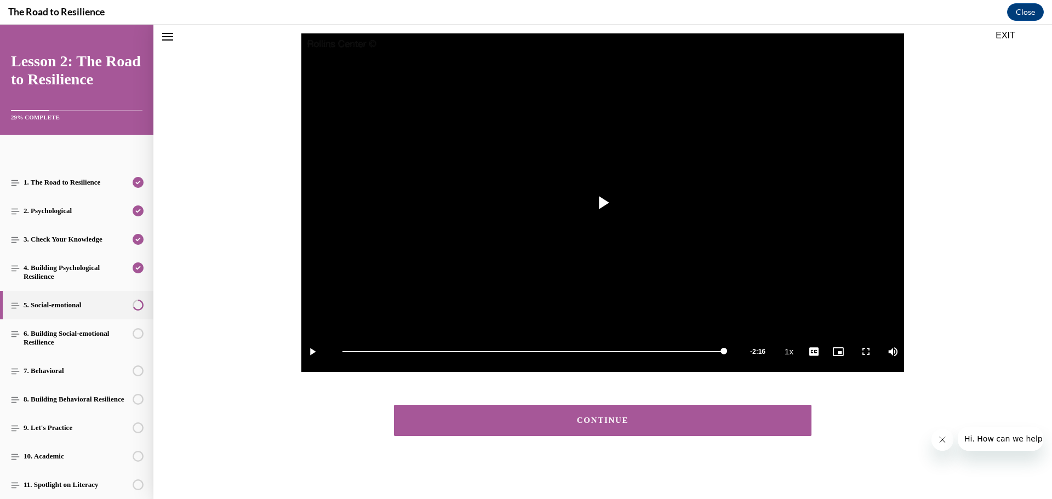
click at [554, 411] on button "CONTINUE" at bounding box center [603, 420] width 418 height 31
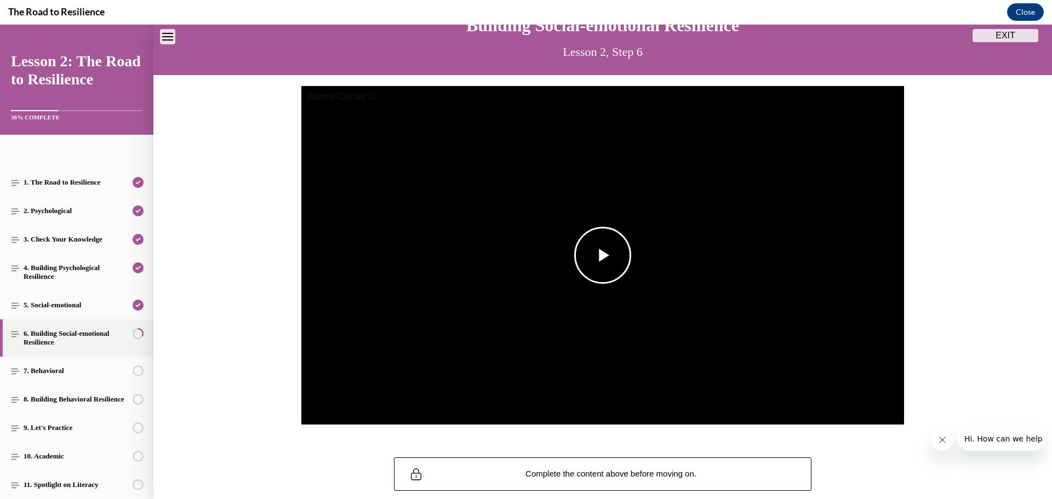
scroll to position [0, 0]
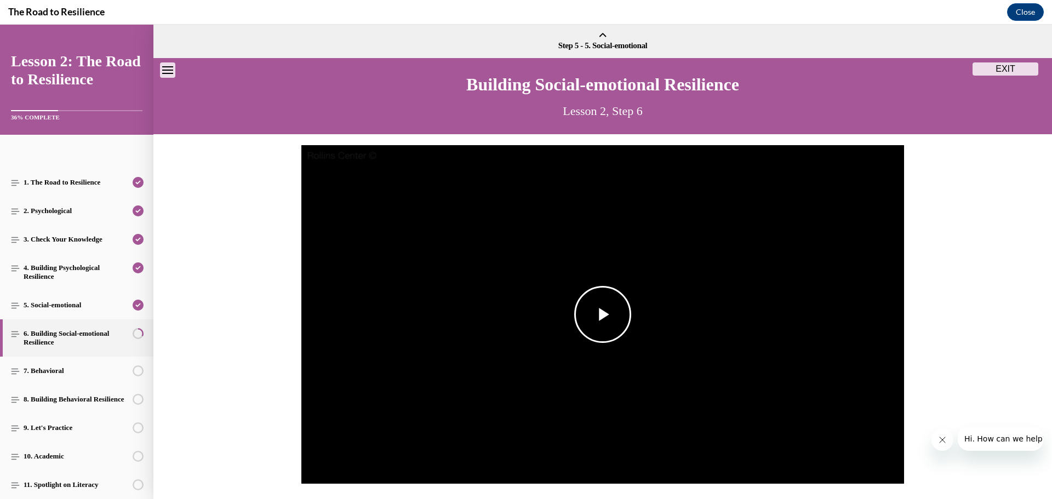
click at [603, 315] on span "Video player" at bounding box center [603, 315] width 0 height 0
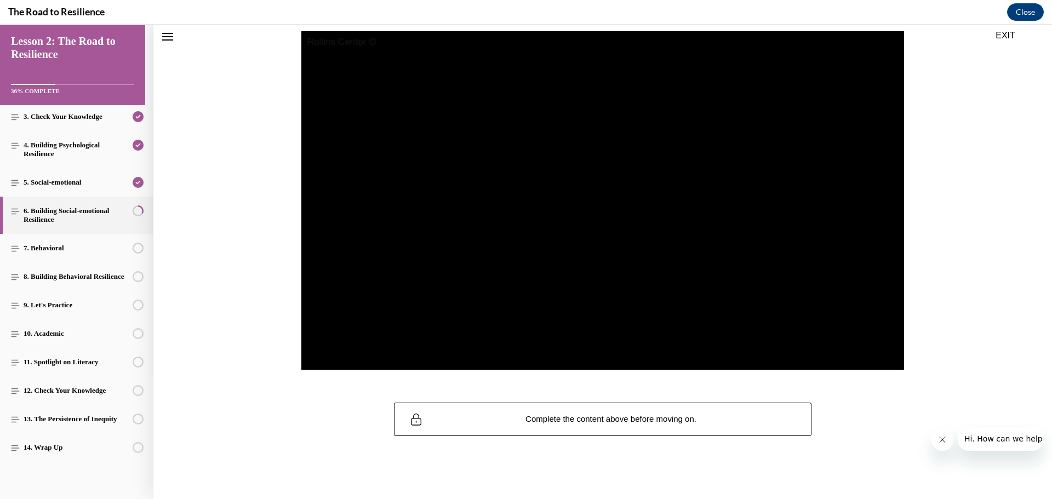
scroll to position [59, 0]
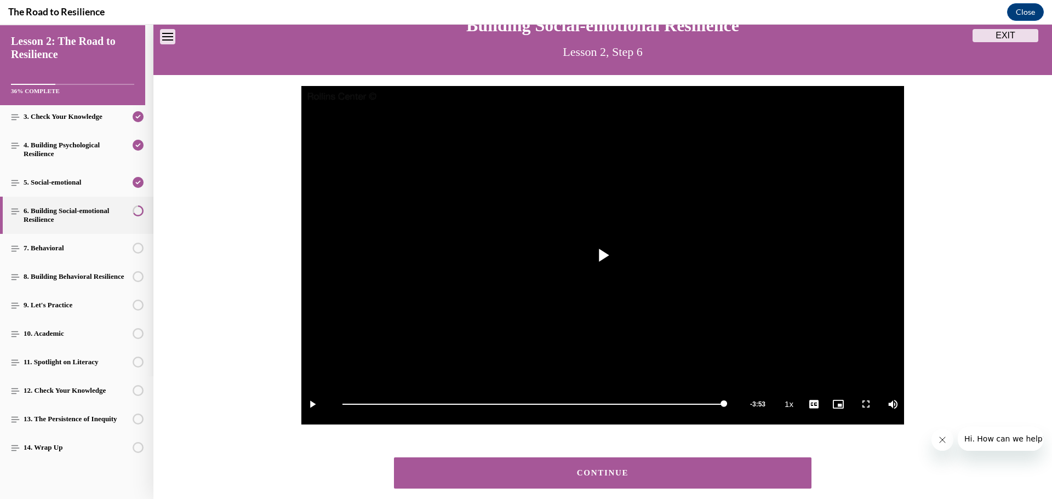
click at [600, 481] on button "CONTINUE" at bounding box center [603, 473] width 418 height 31
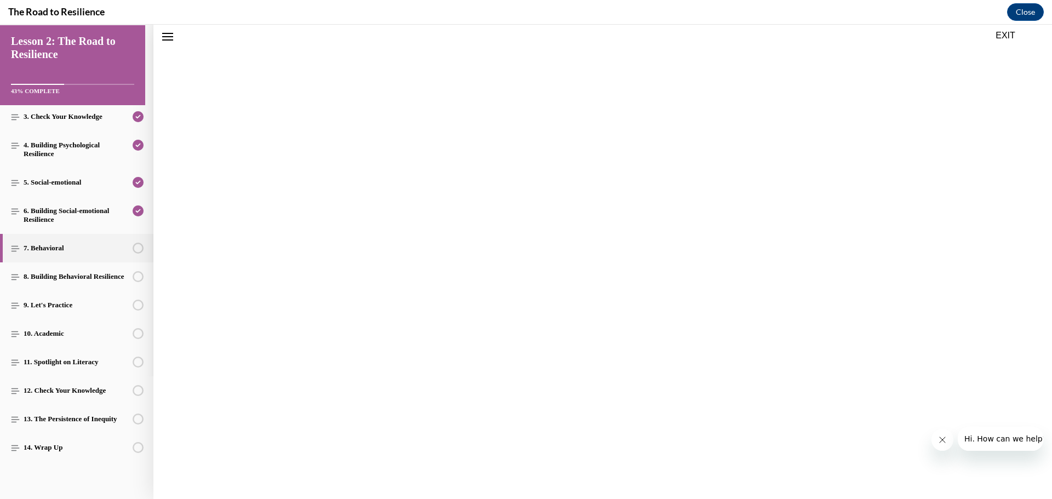
scroll to position [34, 0]
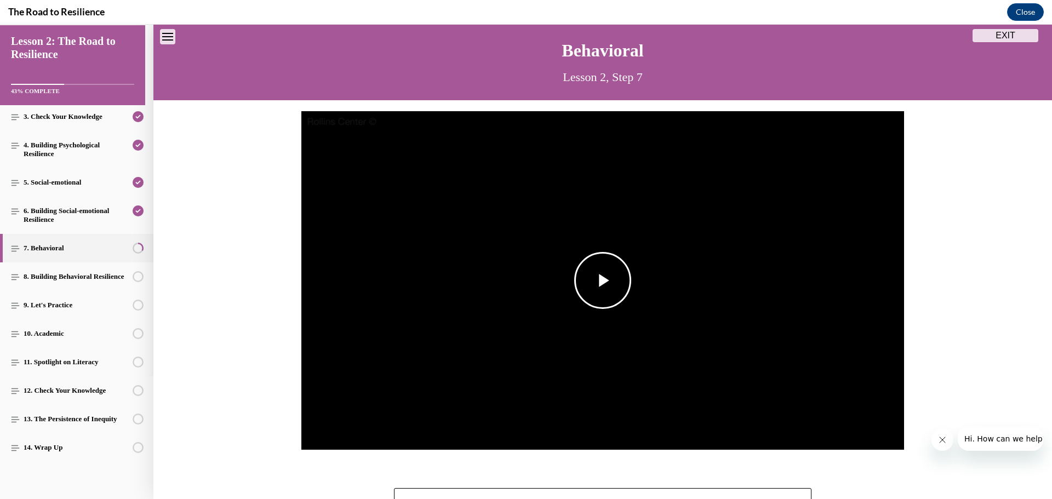
click at [603, 281] on span "Video player" at bounding box center [603, 281] width 0 height 0
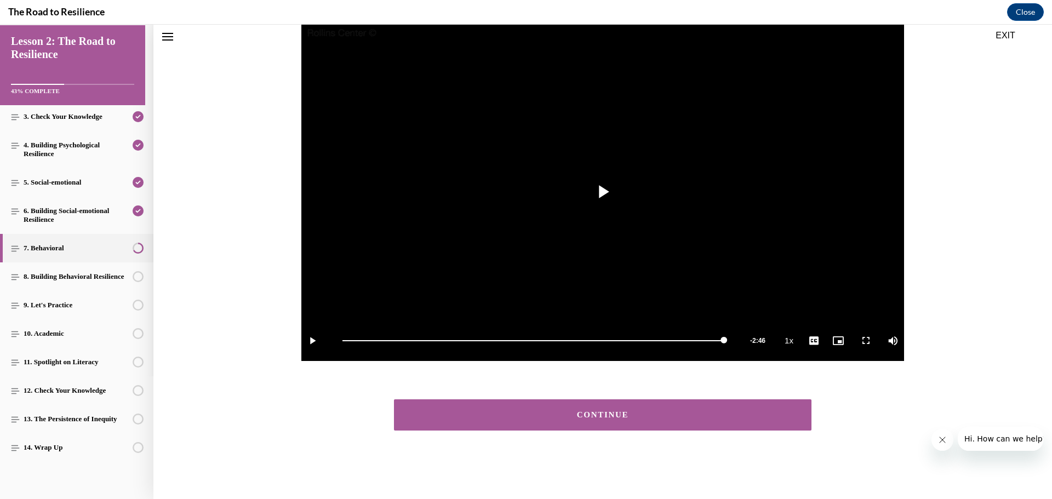
scroll to position [123, 0]
click at [647, 409] on button "CONTINUE" at bounding box center [603, 415] width 418 height 31
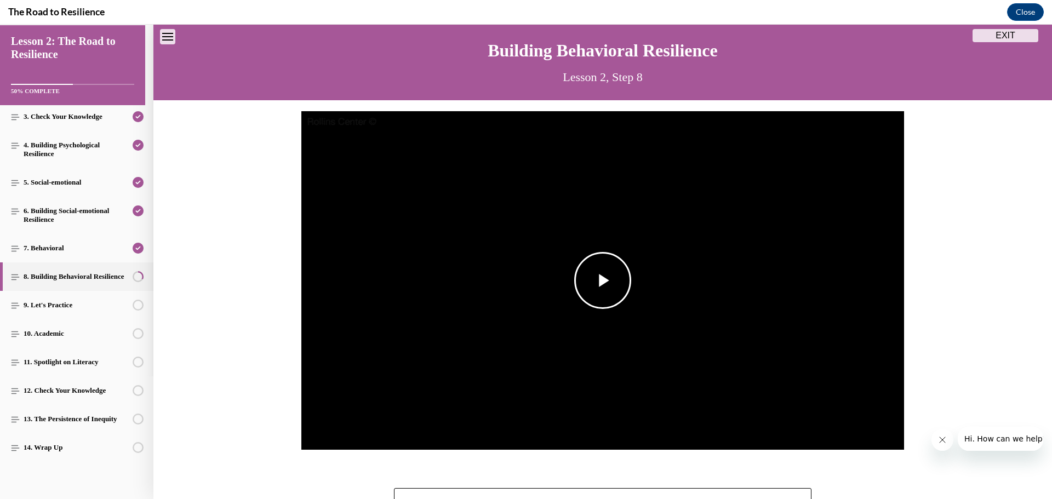
scroll to position [89, 0]
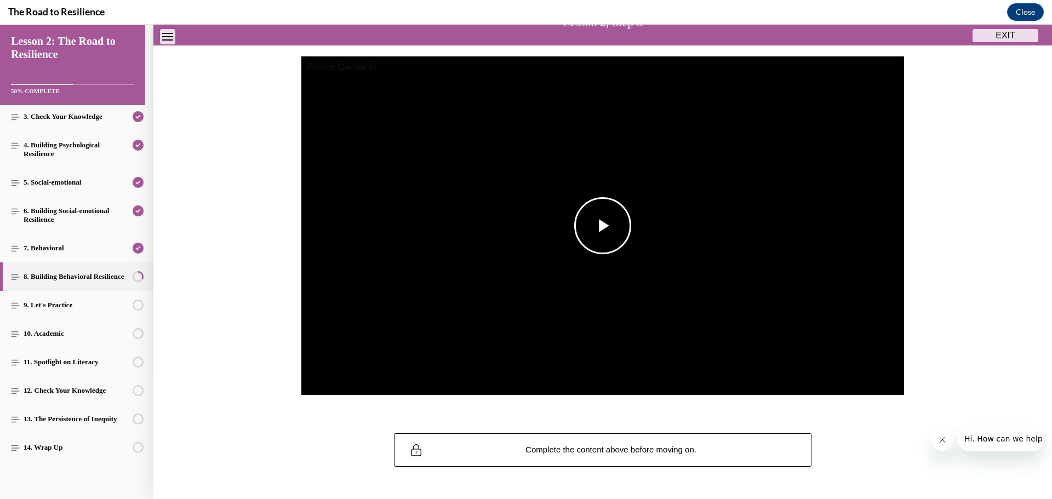
click at [603, 226] on span "Video player" at bounding box center [603, 226] width 0 height 0
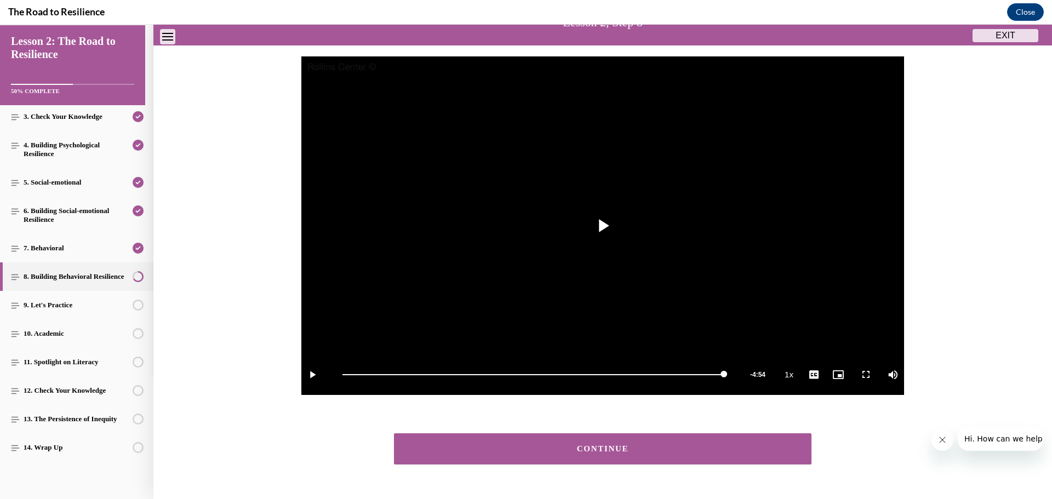
click at [531, 452] on div "CONTINUE" at bounding box center [603, 449] width 384 height 8
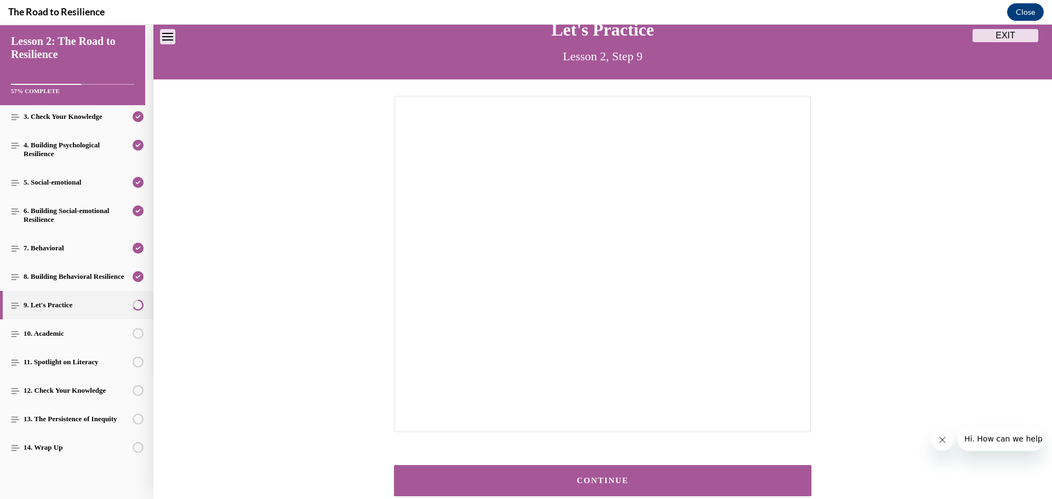
scroll to position [110, 0]
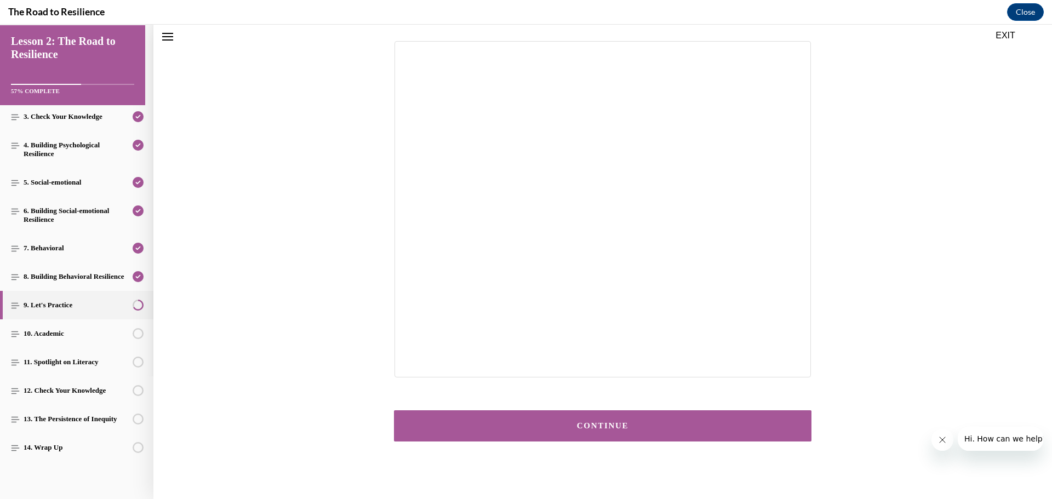
click at [674, 420] on button "CONTINUE" at bounding box center [603, 426] width 418 height 31
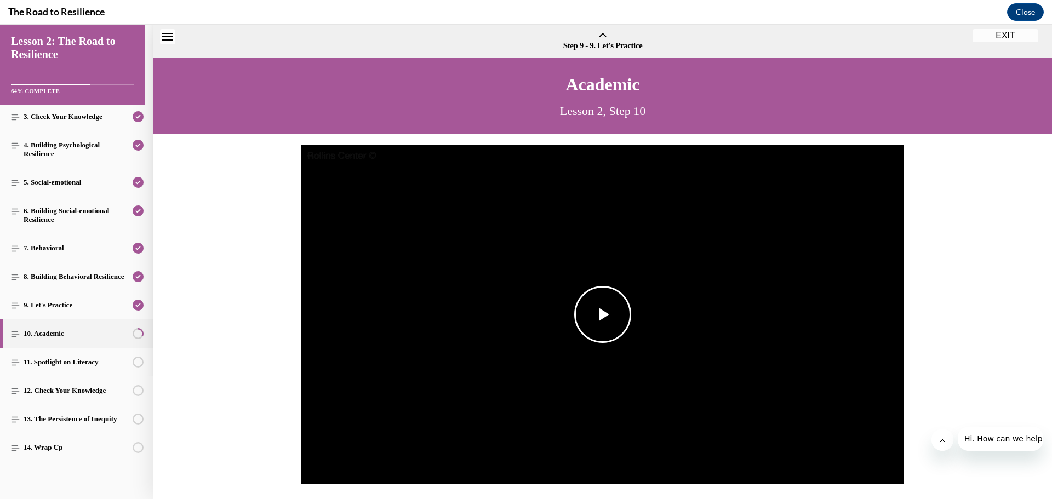
scroll to position [34, 0]
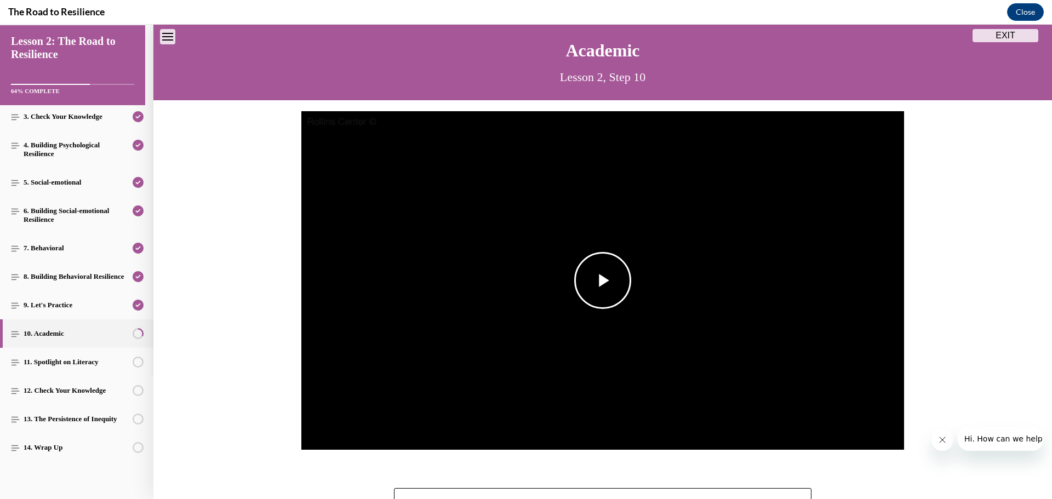
click at [603, 281] on span "Video player" at bounding box center [603, 281] width 0 height 0
click at [306, 430] on span "Video player" at bounding box center [312, 430] width 22 height 0
click at [603, 281] on span "Video player" at bounding box center [603, 281] width 0 height 0
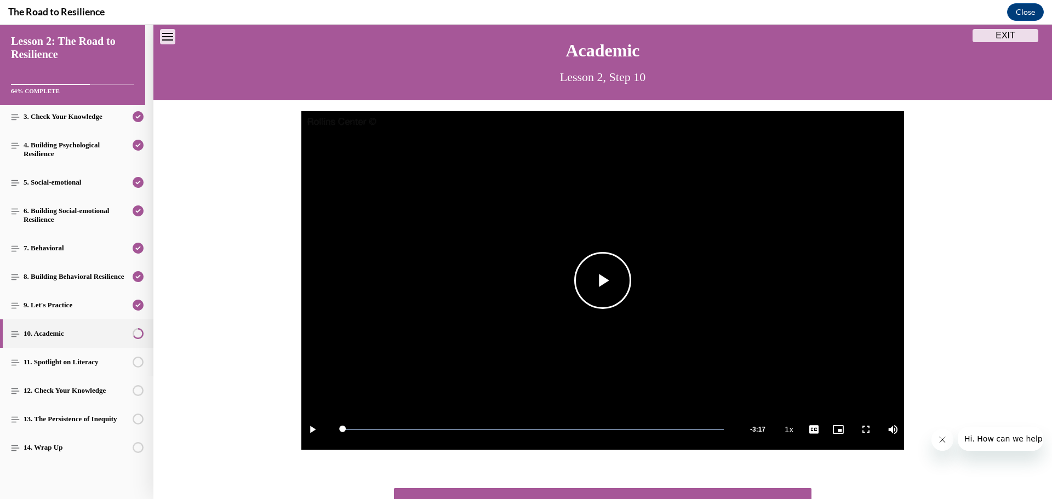
scroll to position [123, 0]
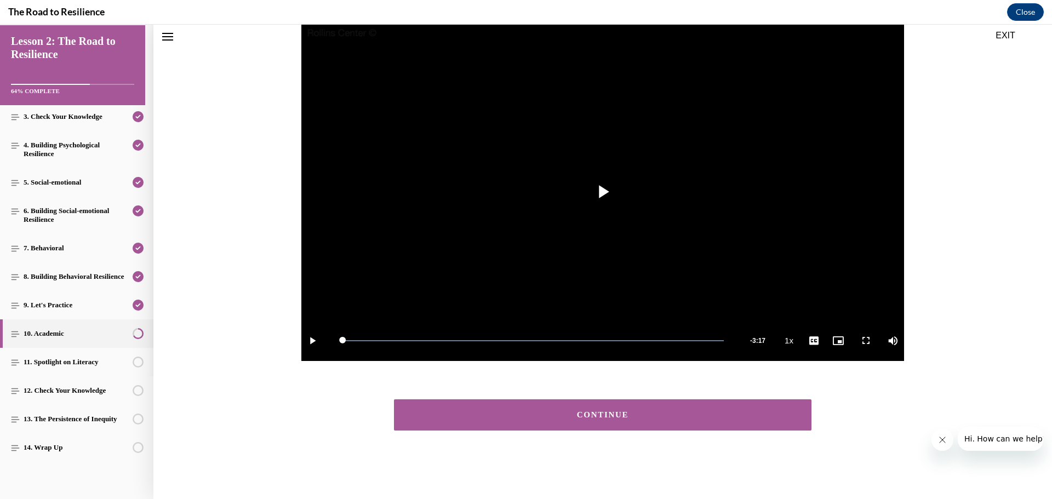
click at [553, 403] on button "CONTINUE" at bounding box center [603, 415] width 418 height 31
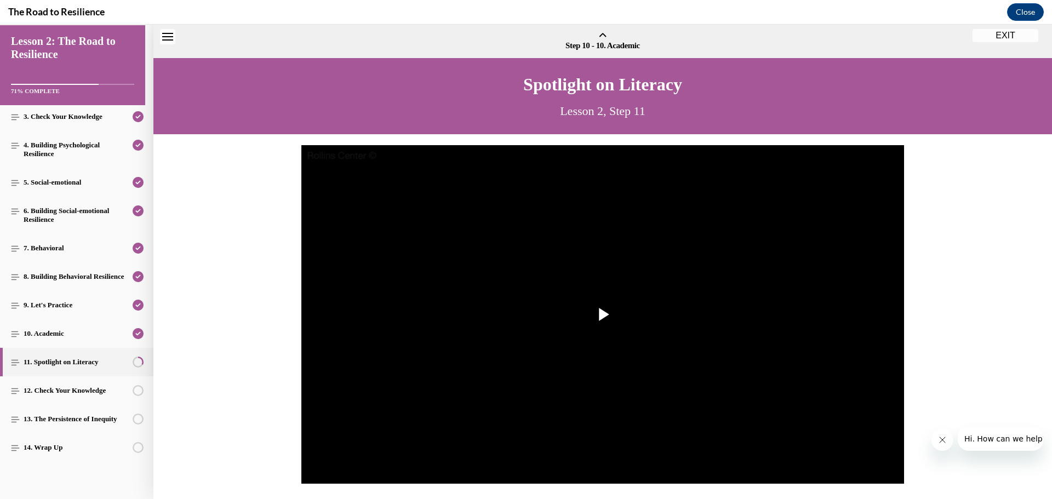
scroll to position [34, 0]
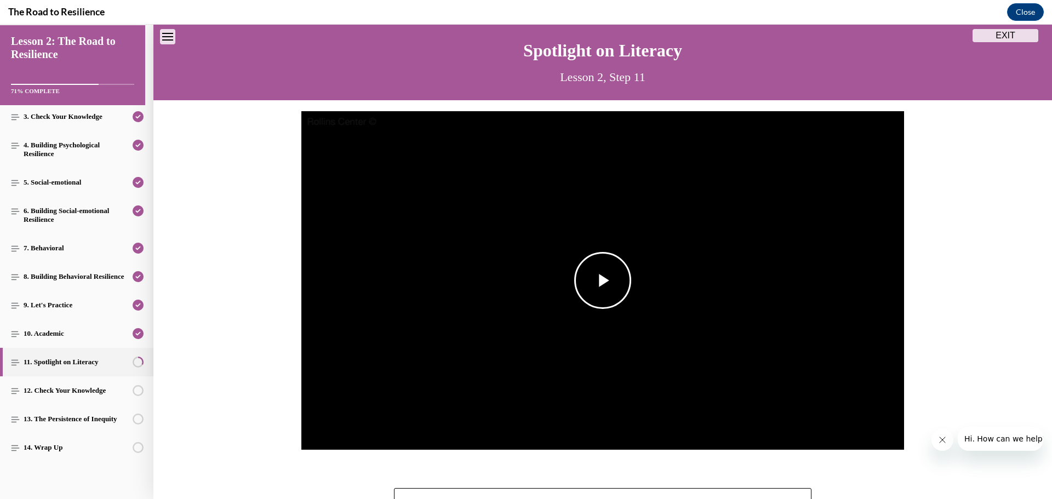
click at [603, 281] on span "Video player" at bounding box center [603, 281] width 0 height 0
click at [307, 430] on span "Video player" at bounding box center [312, 430] width 22 height 0
click at [603, 281] on span "Video player" at bounding box center [603, 281] width 0 height 0
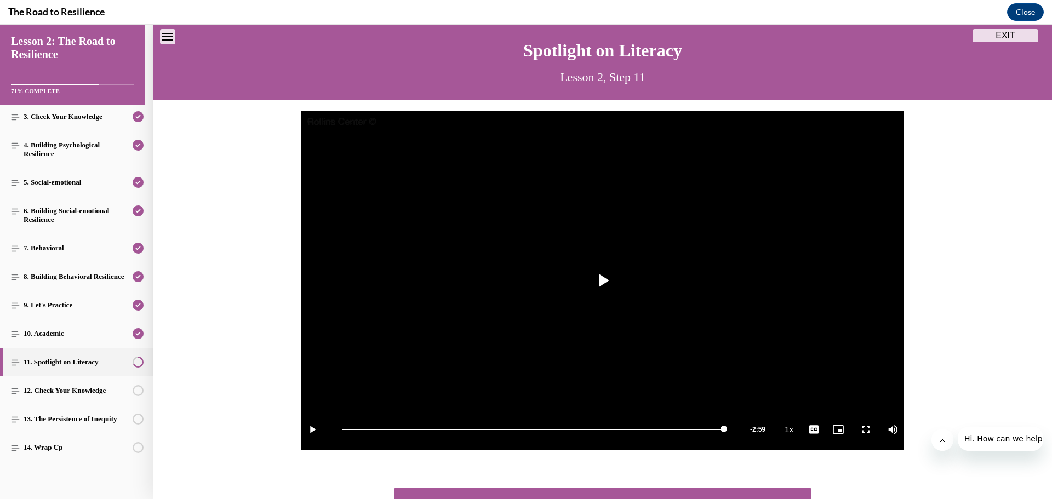
scroll to position [123, 0]
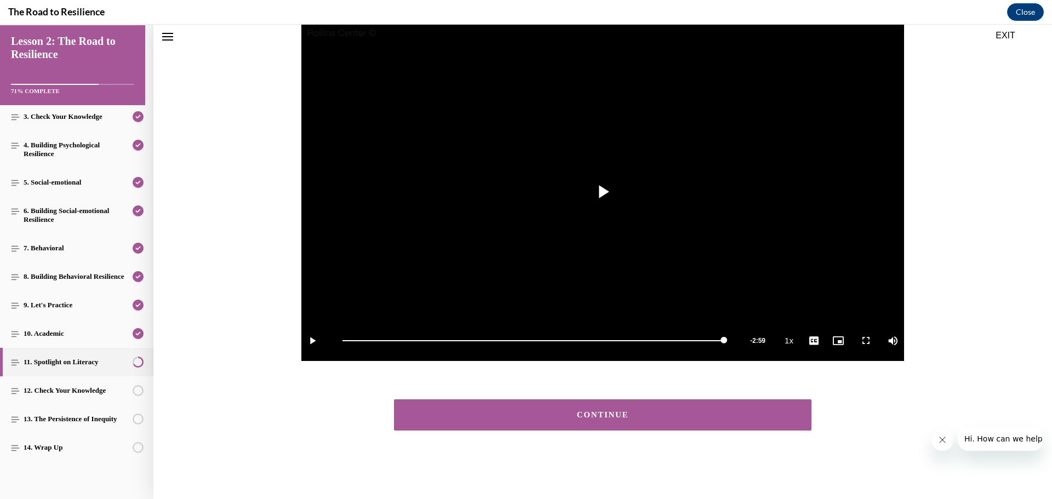
click at [648, 408] on button "CONTINUE" at bounding box center [603, 415] width 418 height 31
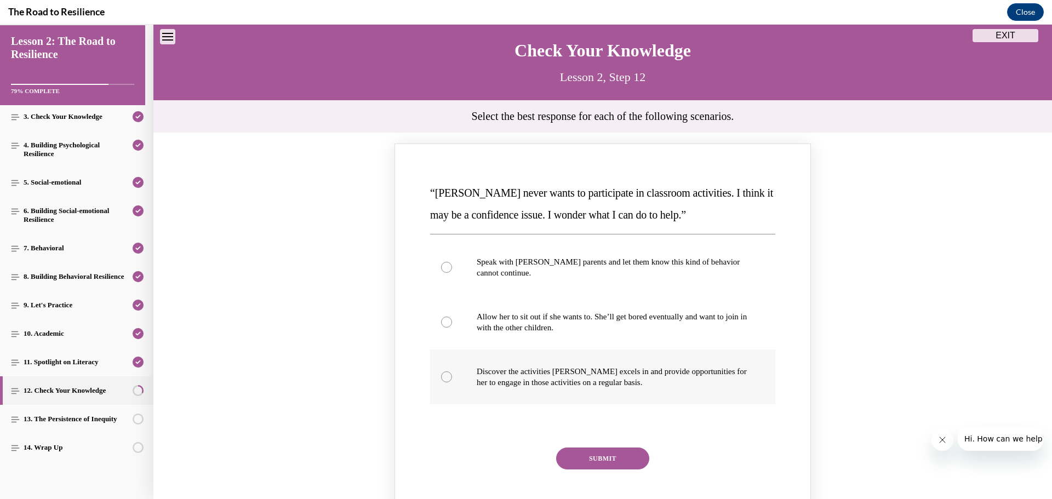
scroll to position [89, 0]
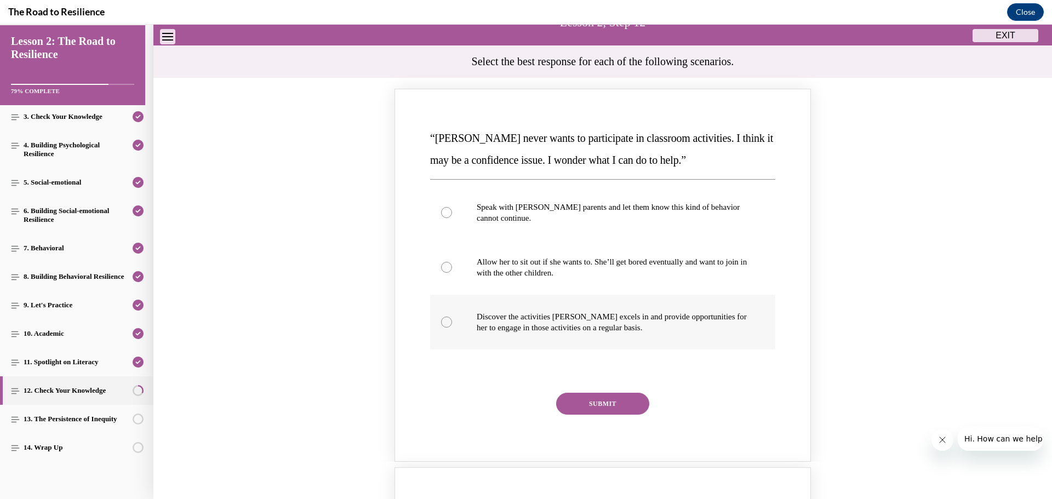
click at [448, 324] on label "Discover the activities [PERSON_NAME] excels in and provide opportunities for h…" at bounding box center [602, 322] width 345 height 55
click at [448, 324] on input "Discover the activities [PERSON_NAME] excels in and provide opportunities for h…" at bounding box center [446, 322] width 11 height 11
radio input "true"
click at [617, 405] on button "SUBMIT" at bounding box center [602, 404] width 93 height 22
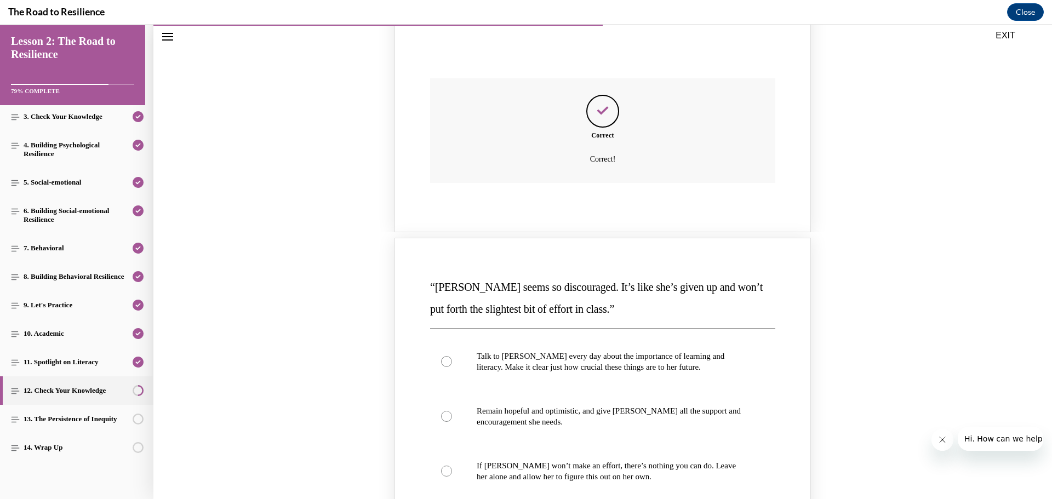
scroll to position [472, 0]
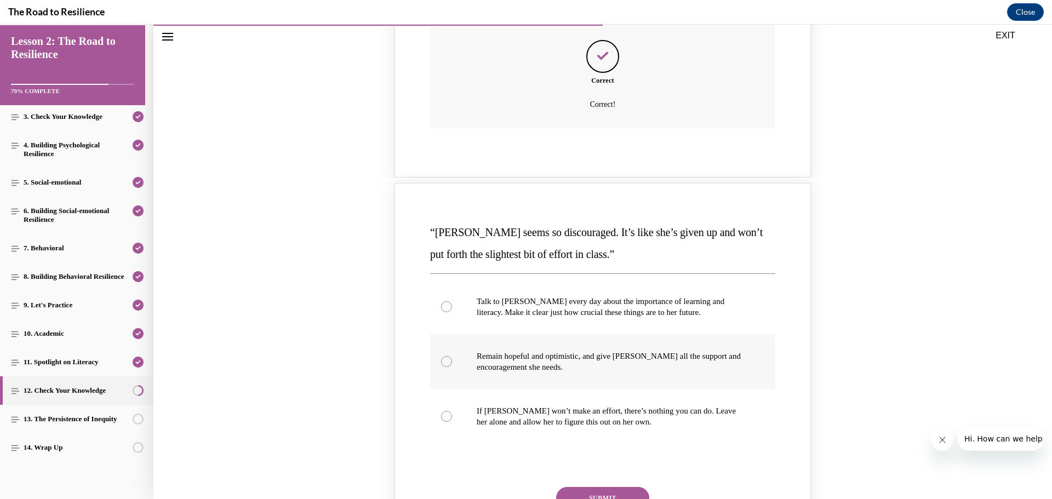
click at [441, 361] on div "Knowledge check: Multiple choice" at bounding box center [446, 361] width 11 height 11
click at [441, 361] on input "Remain hopeful and optimistic, and give [PERSON_NAME] all the support and encou…" at bounding box center [446, 361] width 11 height 11
radio input "true"
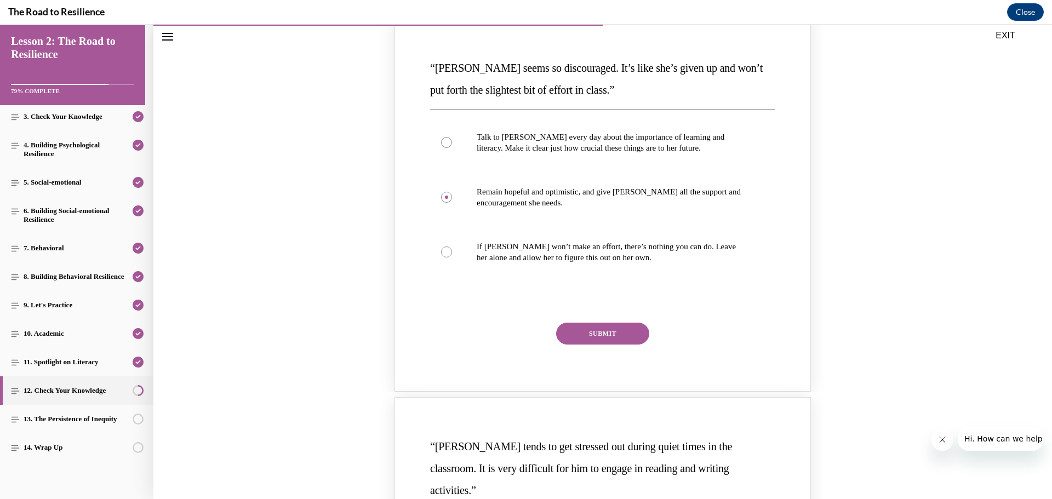
click at [573, 334] on button "SUBMIT" at bounding box center [602, 334] width 93 height 22
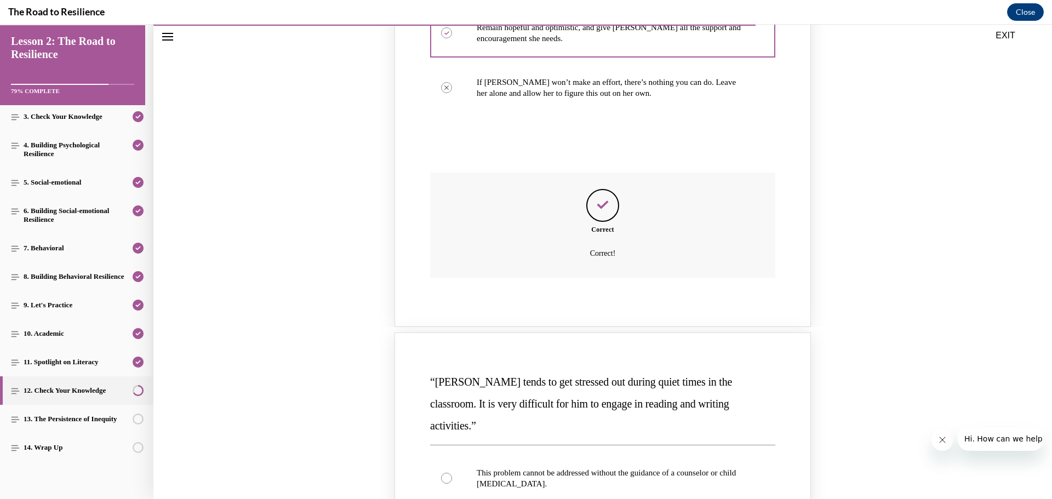
scroll to position [966, 0]
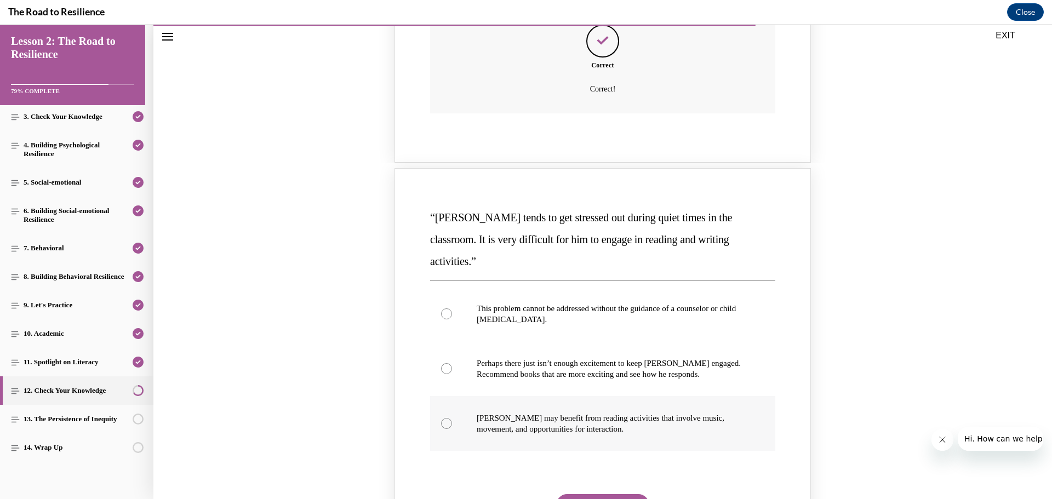
click at [445, 418] on div "Knowledge check: Multiple choice" at bounding box center [446, 423] width 11 height 11
click at [445, 418] on input "[PERSON_NAME] may benefit from reading activities that involve music, movement,…" at bounding box center [446, 423] width 11 height 11
radio input "true"
click at [585, 494] on button "SUBMIT" at bounding box center [602, 505] width 93 height 22
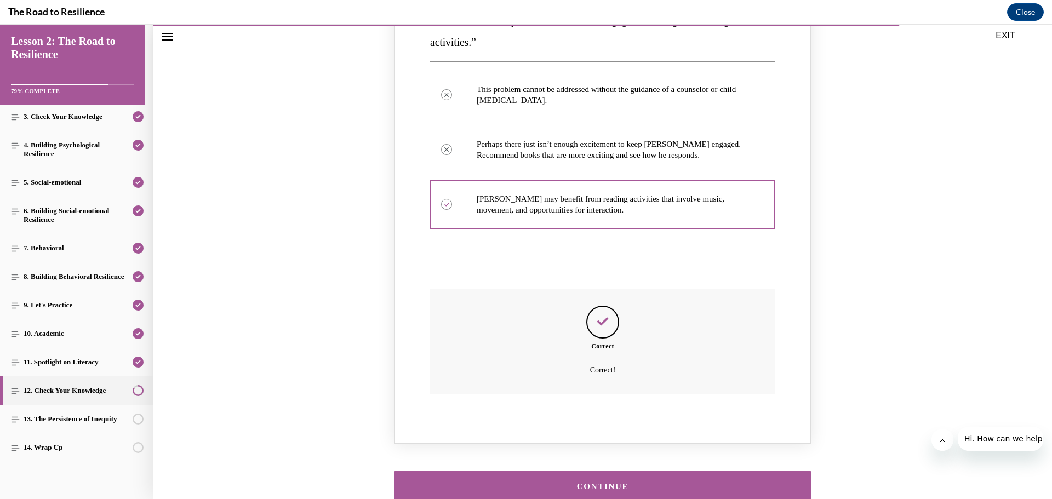
scroll to position [1240, 0]
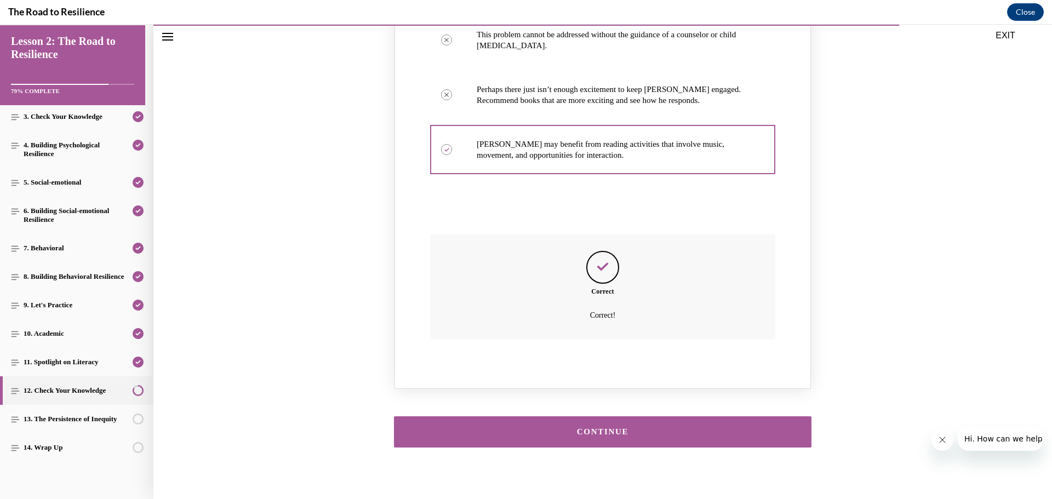
click at [589, 424] on button "CONTINUE" at bounding box center [603, 432] width 418 height 31
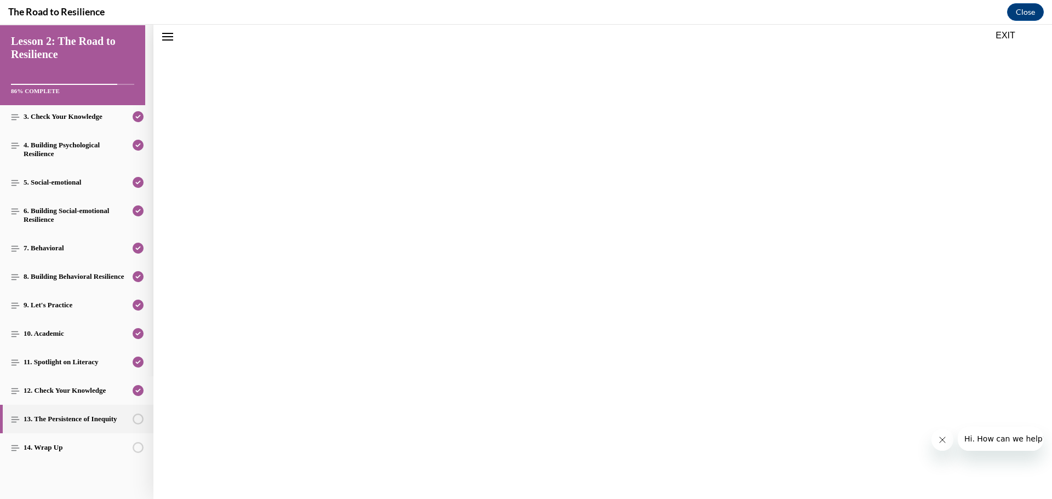
scroll to position [34, 0]
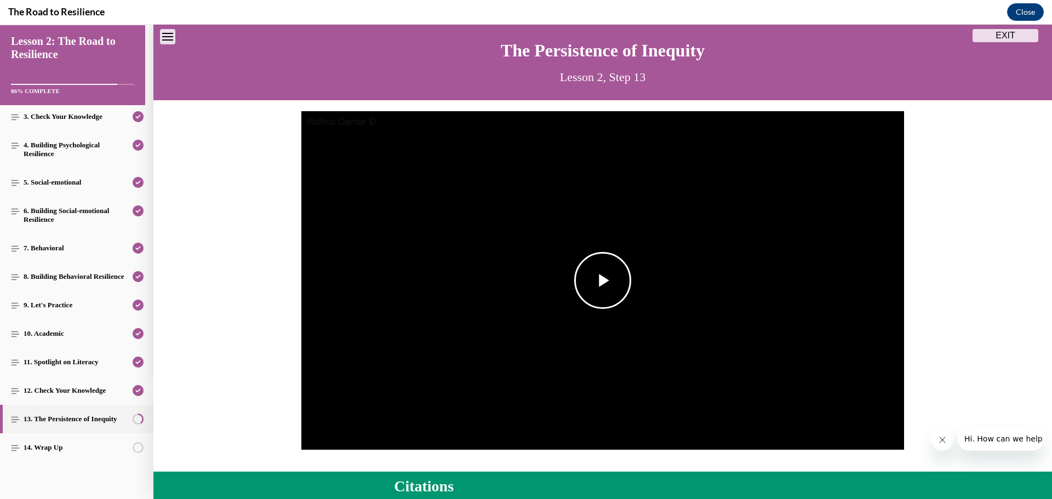
click at [603, 281] on span "Video player" at bounding box center [603, 281] width 0 height 0
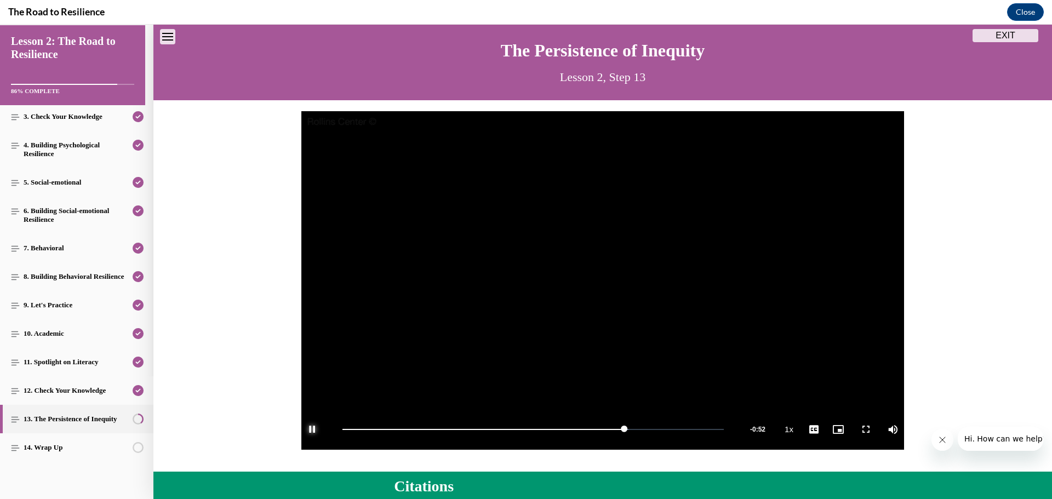
click at [308, 430] on span "Video player" at bounding box center [312, 430] width 22 height 0
click at [603, 281] on span "Video player" at bounding box center [603, 281] width 0 height 0
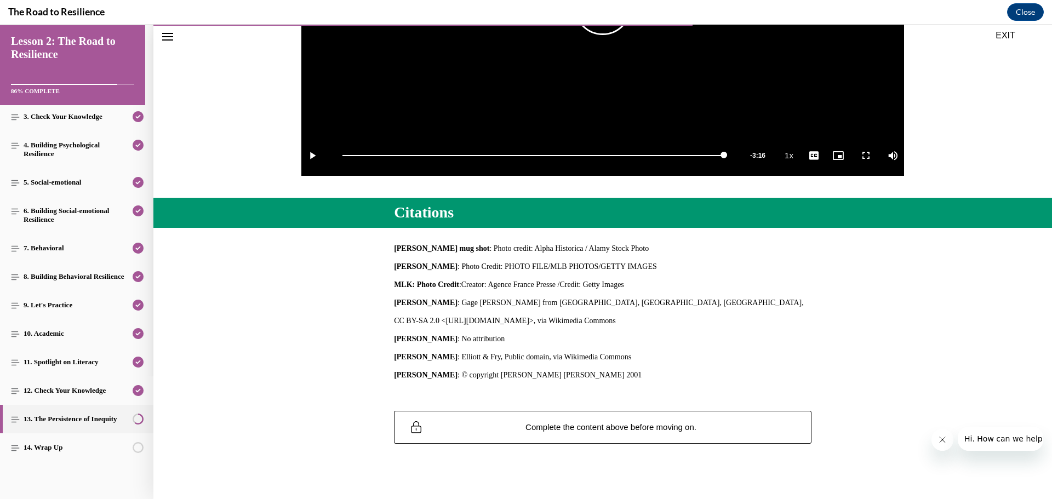
scroll to position [320, 0]
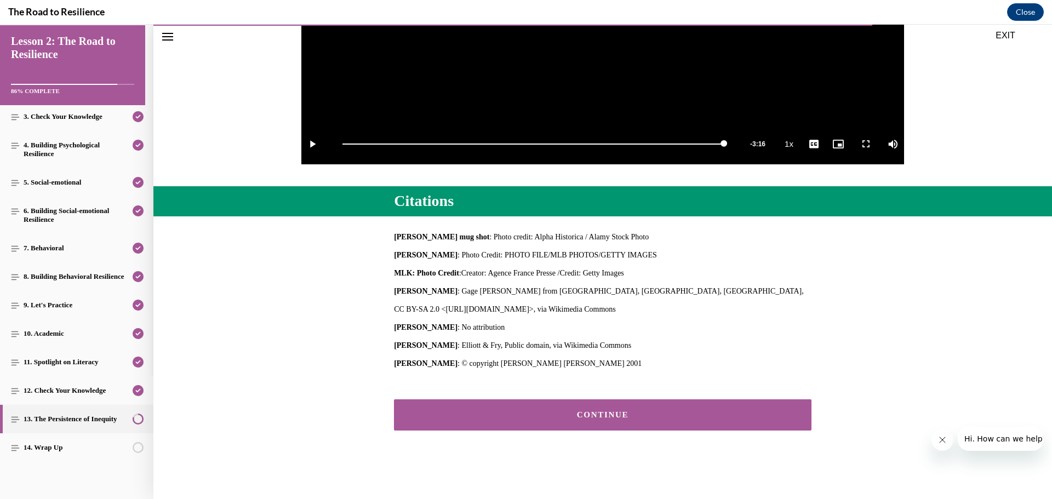
click at [615, 411] on div "CONTINUE" at bounding box center [603, 415] width 384 height 8
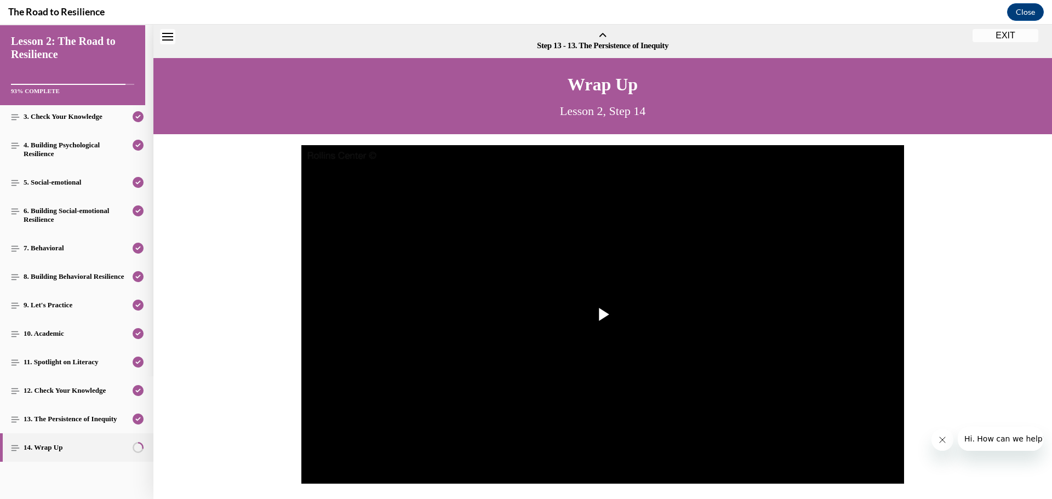
scroll to position [34, 0]
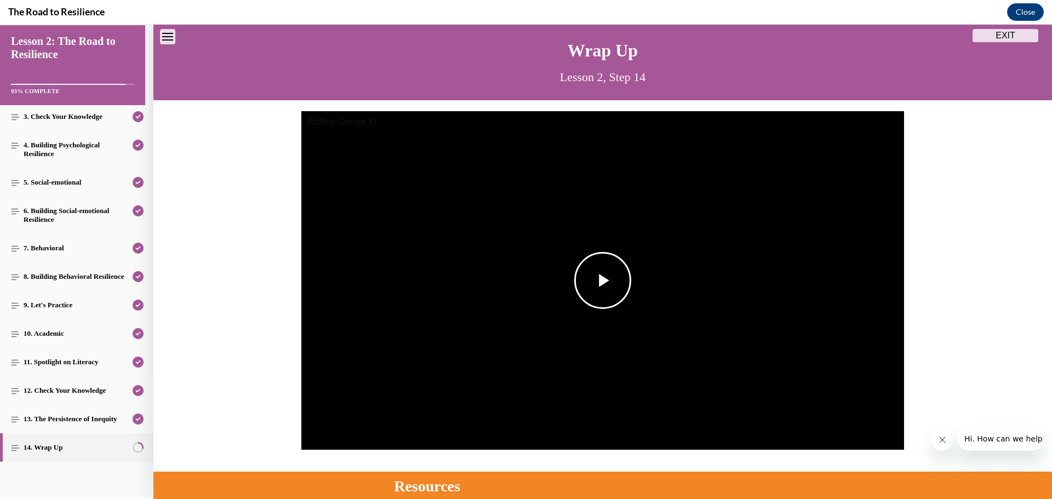
click at [603, 281] on span "Video player" at bounding box center [603, 281] width 0 height 0
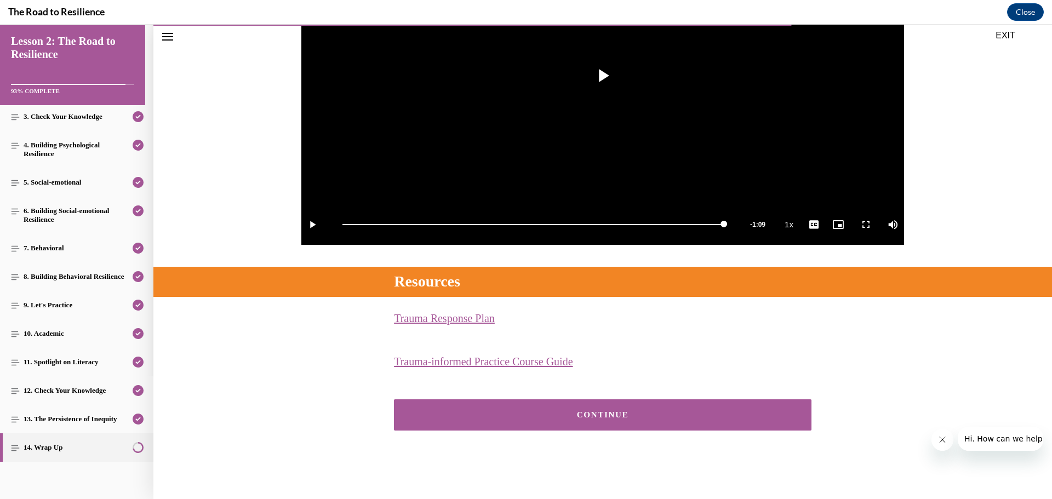
scroll to position [239, 0]
click at [566, 422] on button "CONTINUE" at bounding box center [603, 415] width 418 height 31
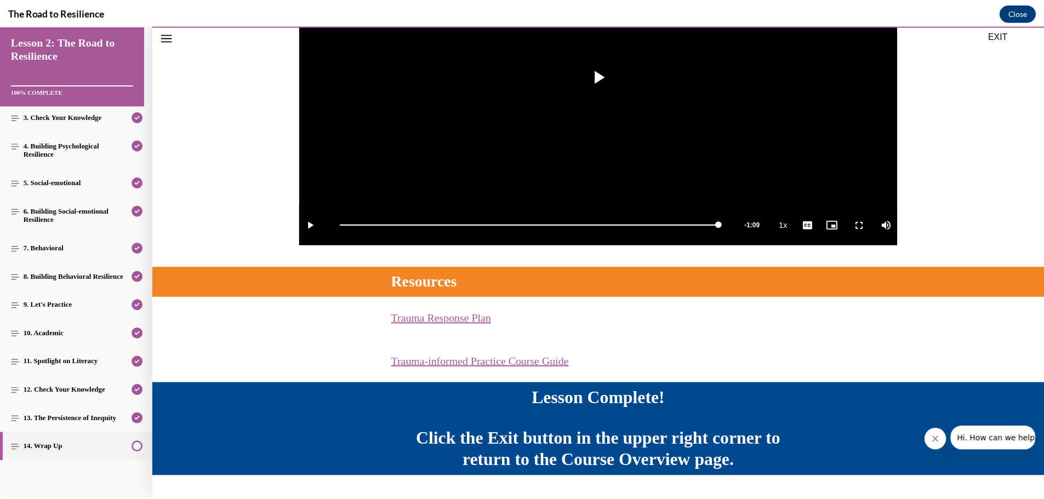
scroll to position [268, 0]
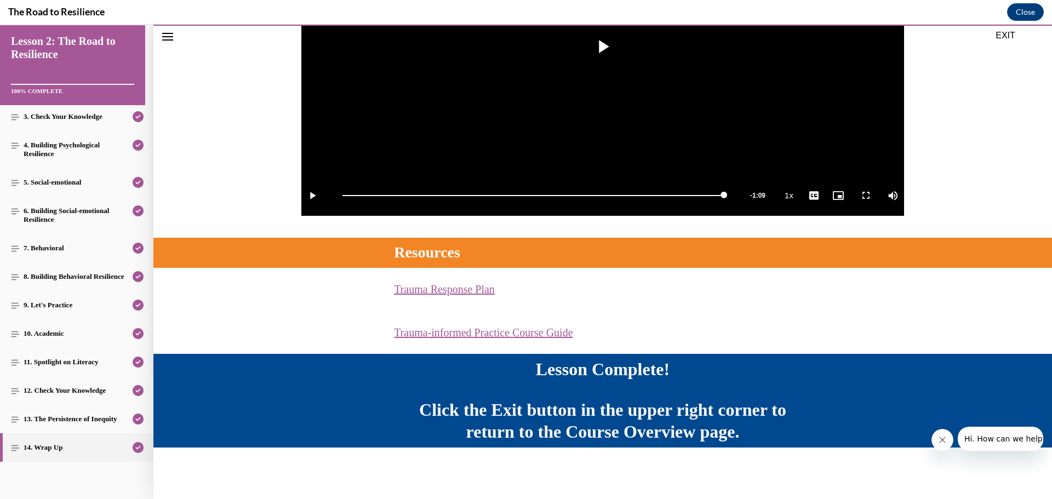
click at [1007, 35] on button "EXIT" at bounding box center [1006, 35] width 66 height 13
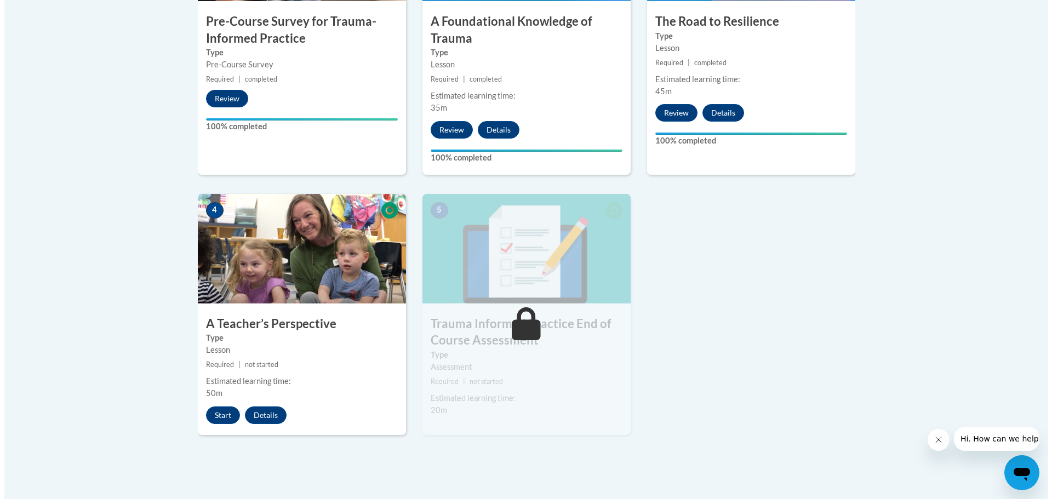
scroll to position [603, 0]
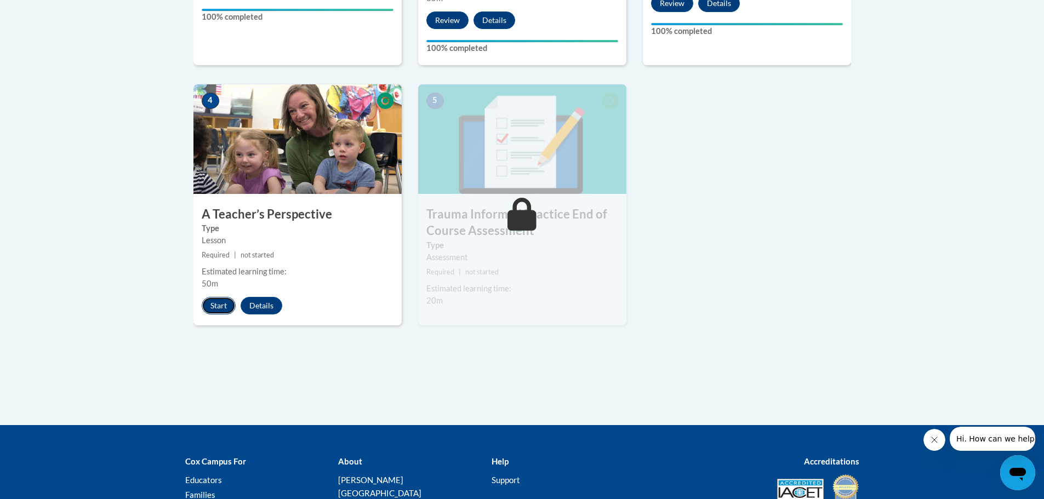
click at [220, 306] on button "Start" at bounding box center [219, 306] width 34 height 18
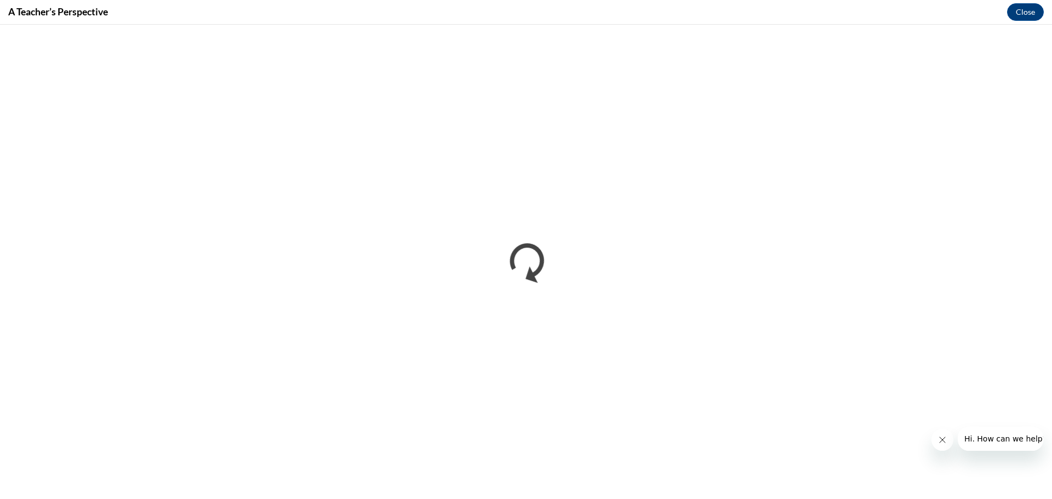
scroll to position [0, 0]
